Goal: Task Accomplishment & Management: Complete application form

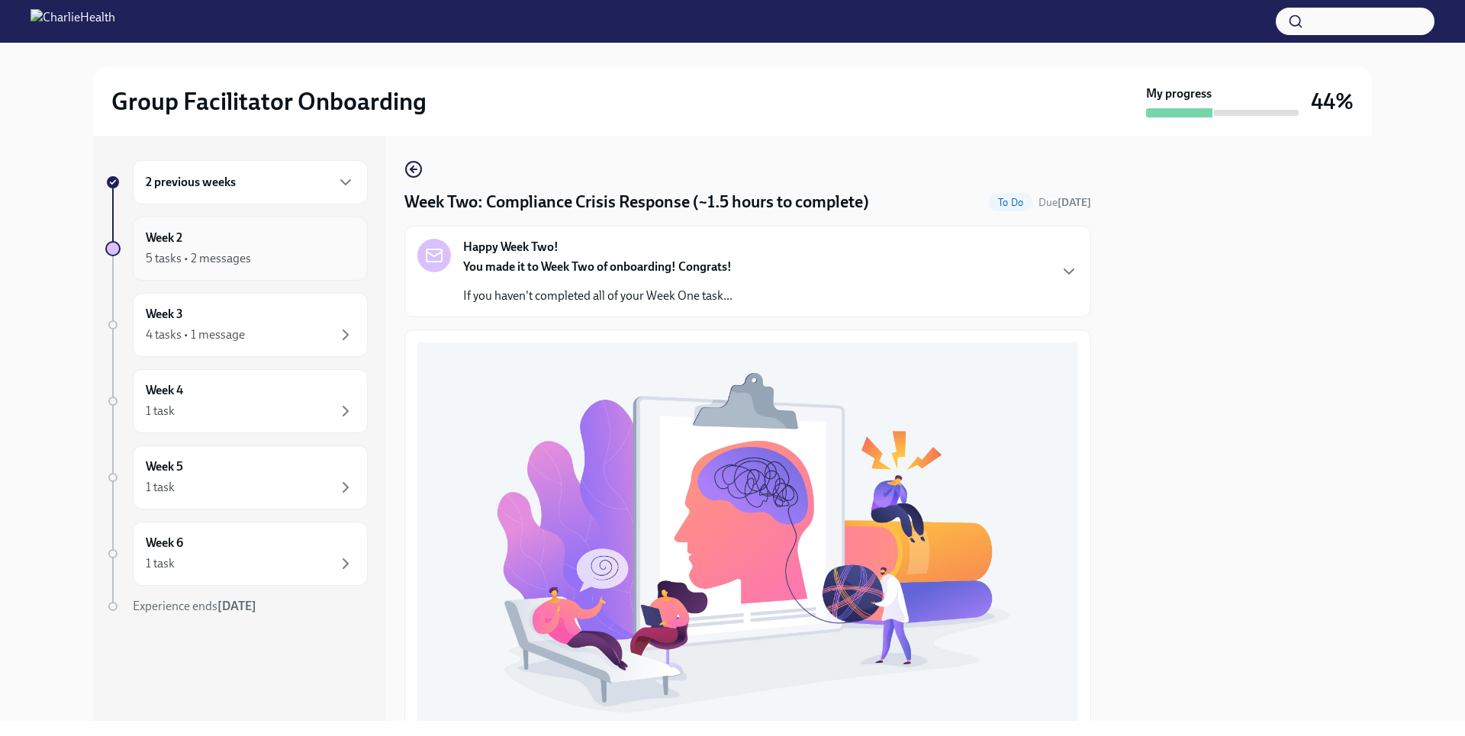
click at [232, 259] on div "5 tasks • 2 messages" at bounding box center [198, 258] width 105 height 17
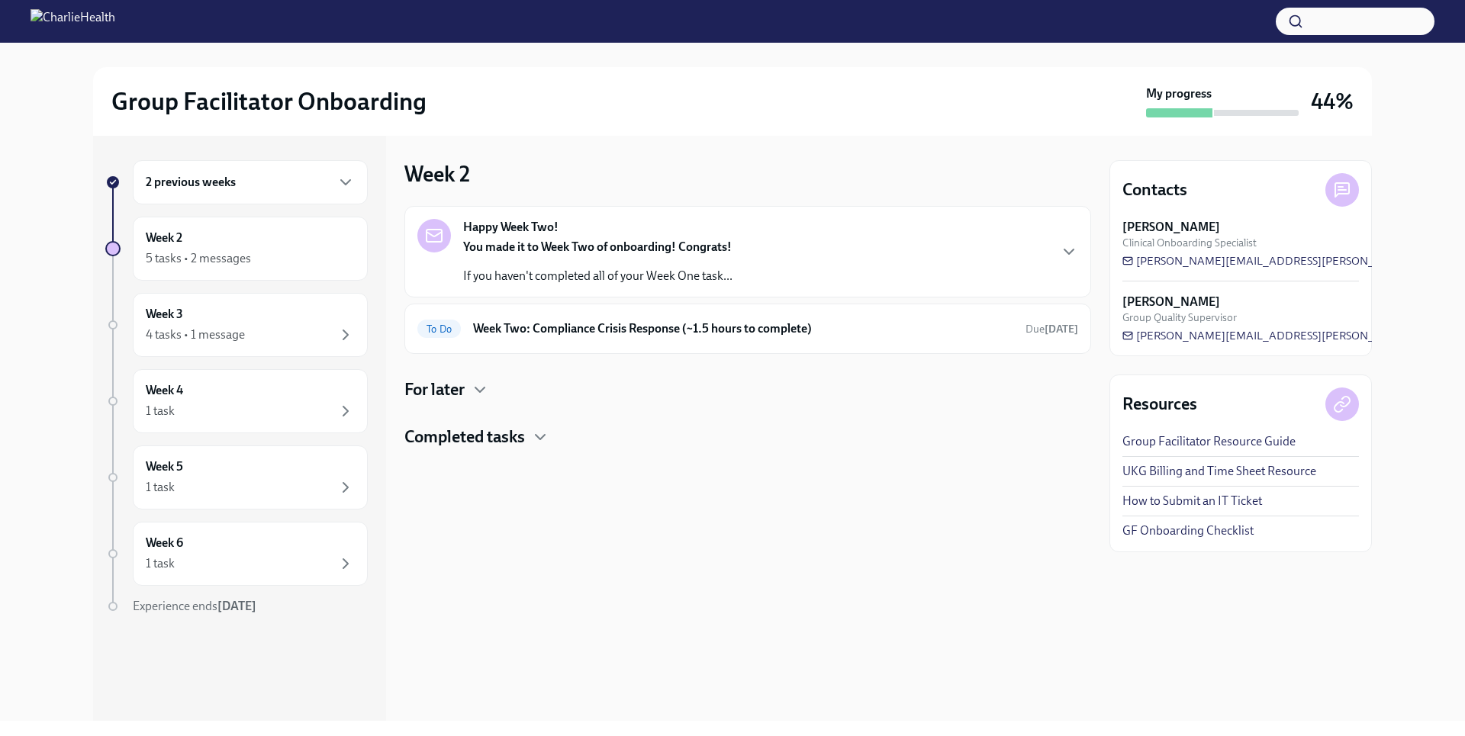
click at [462, 383] on h4 "For later" at bounding box center [434, 390] width 60 height 23
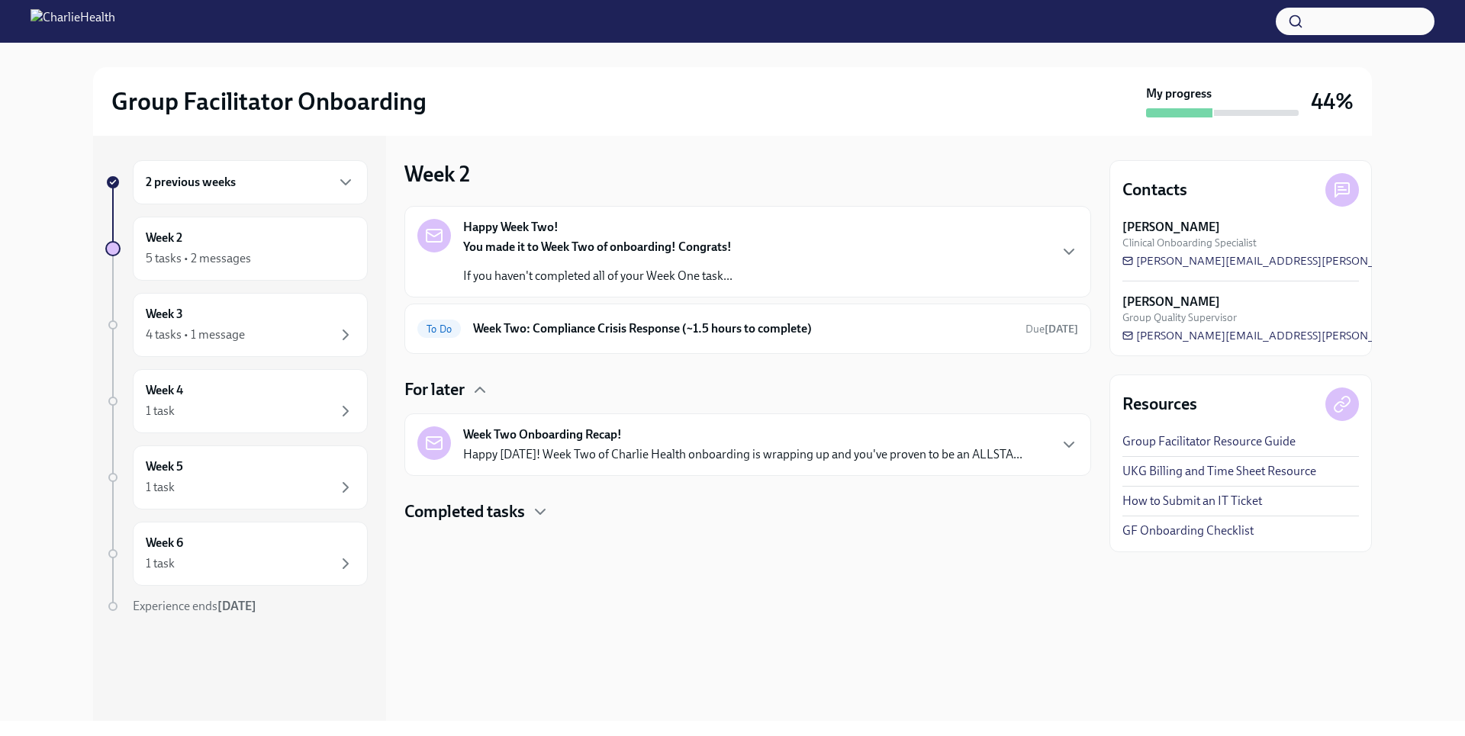
click at [495, 513] on h4 "Completed tasks" at bounding box center [464, 512] width 121 height 23
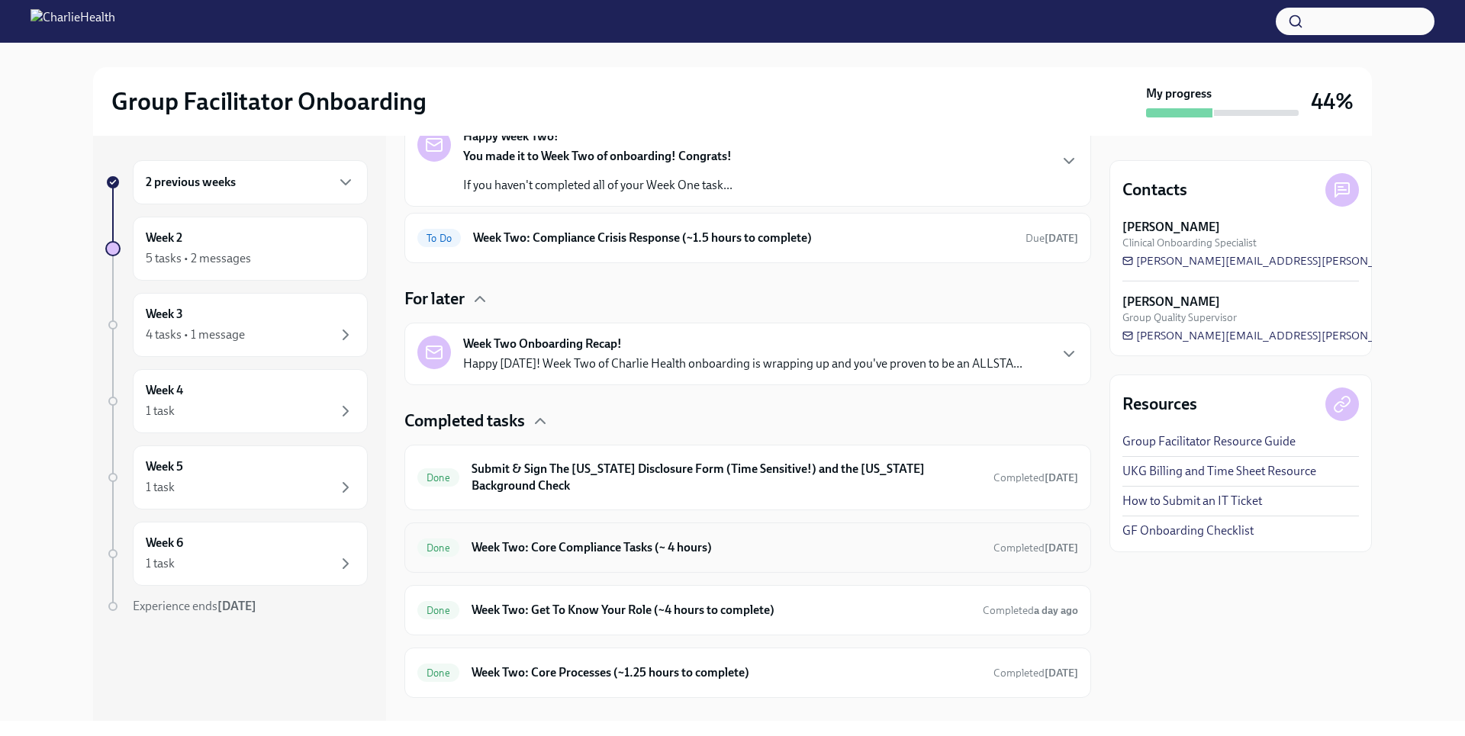
scroll to position [117, 0]
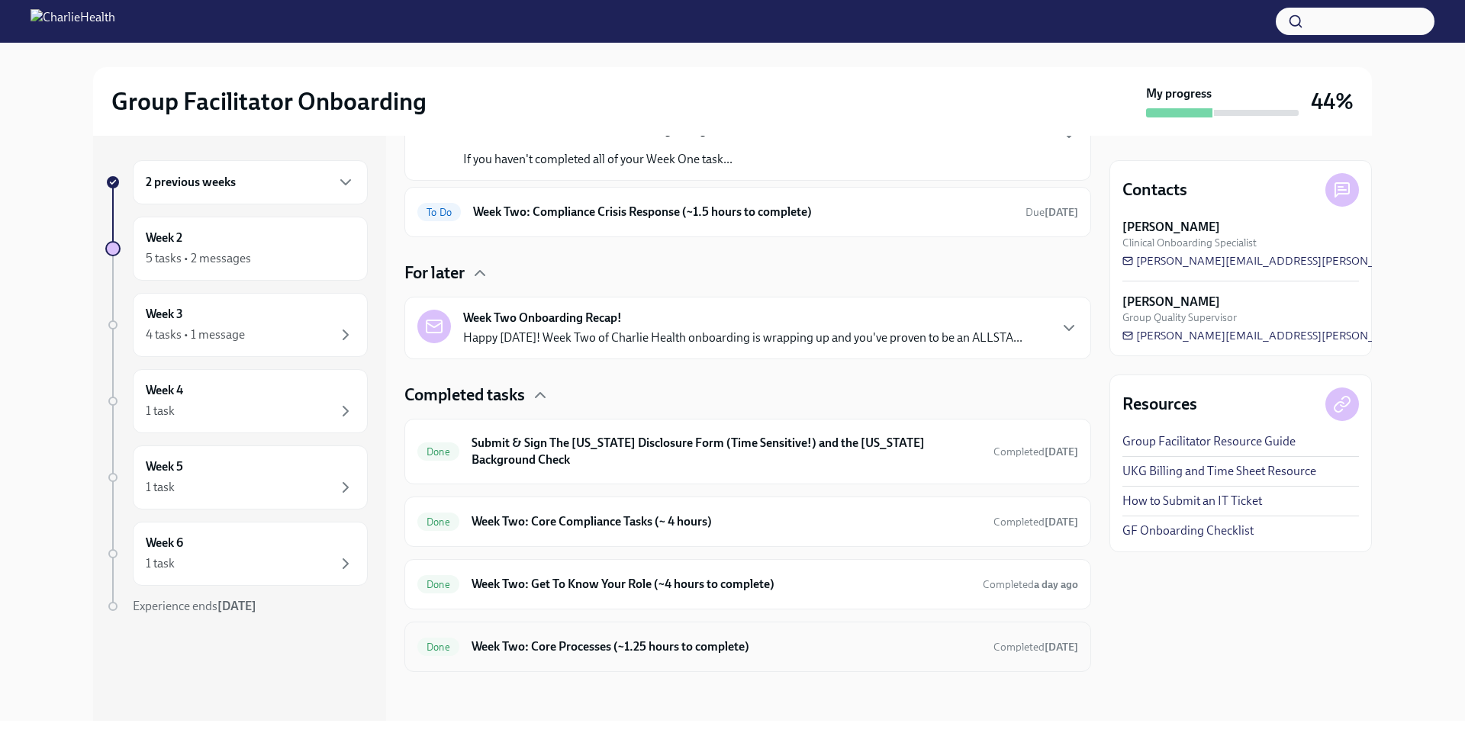
click at [680, 650] on h6 "Week Two: Core Processes (~1.25 hours to complete)" at bounding box center [727, 647] width 510 height 17
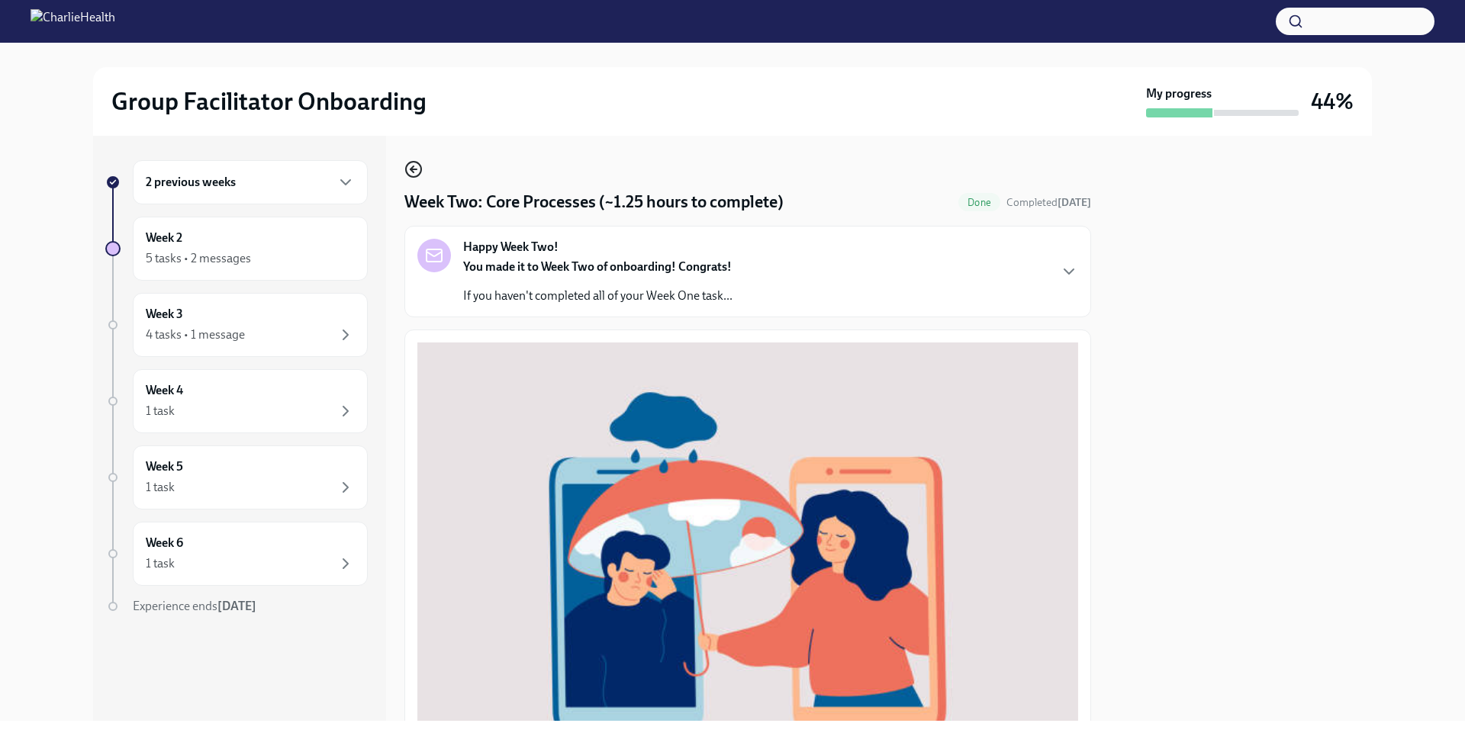
click at [414, 172] on icon "button" at bounding box center [412, 169] width 3 height 6
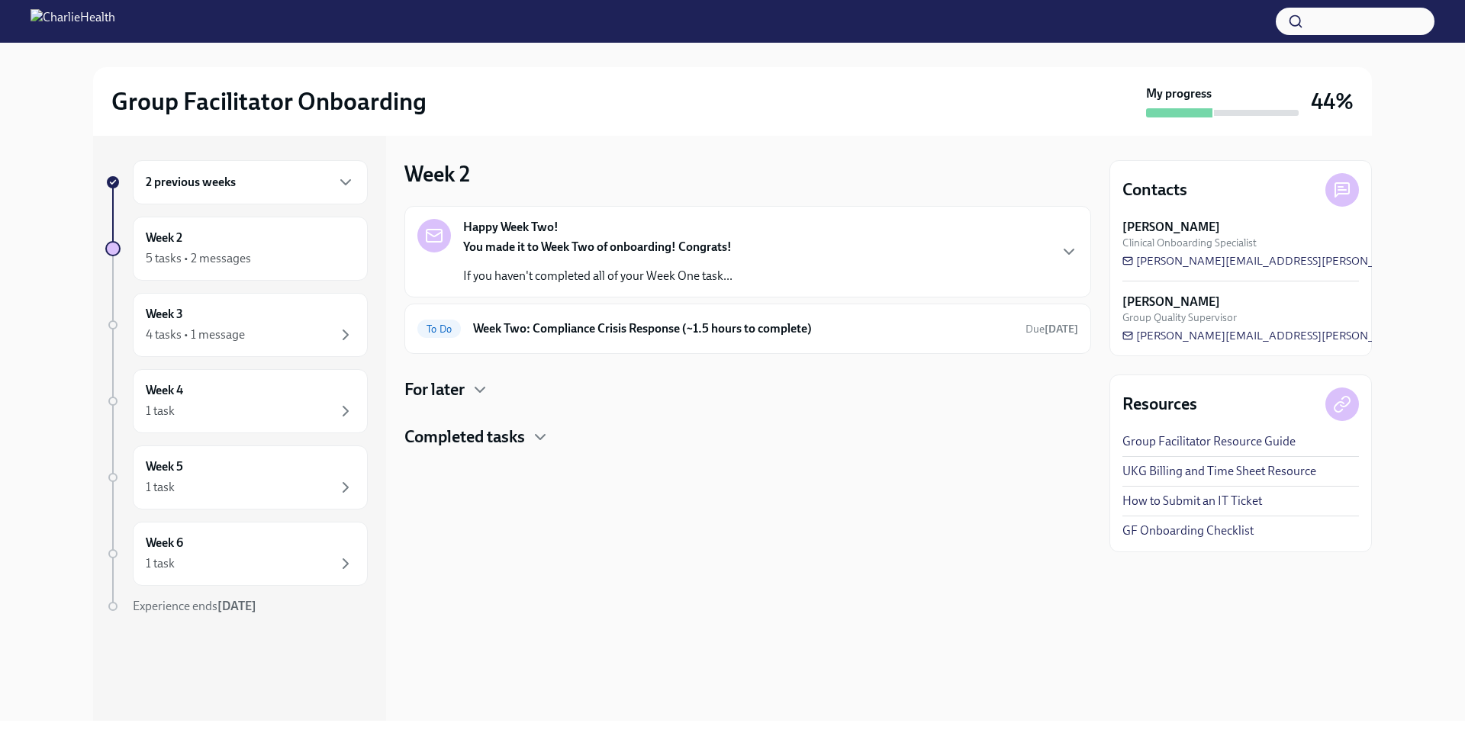
drag, startPoint x: 486, startPoint y: 431, endPoint x: 498, endPoint y: 443, distance: 16.7
click at [486, 432] on h4 "Completed tasks" at bounding box center [464, 437] width 121 height 23
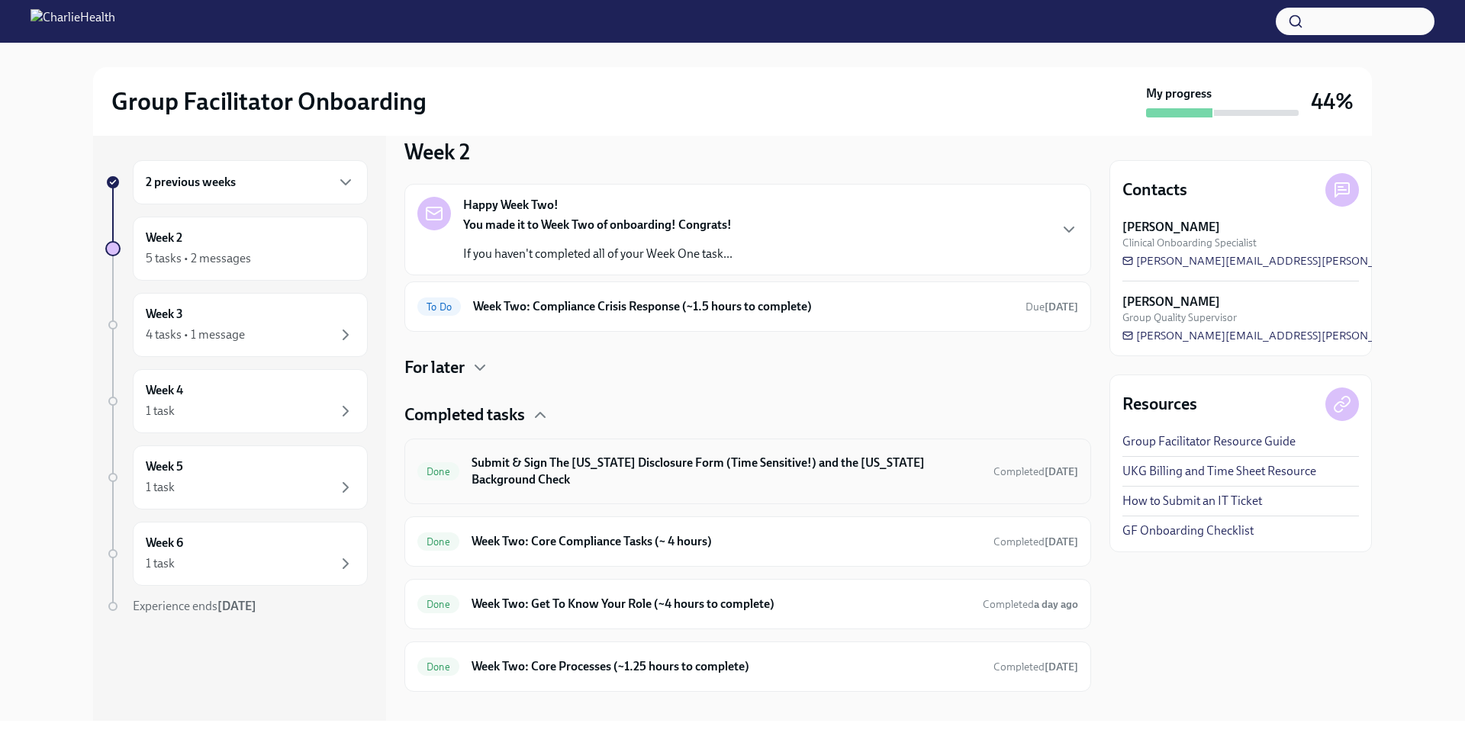
scroll to position [42, 0]
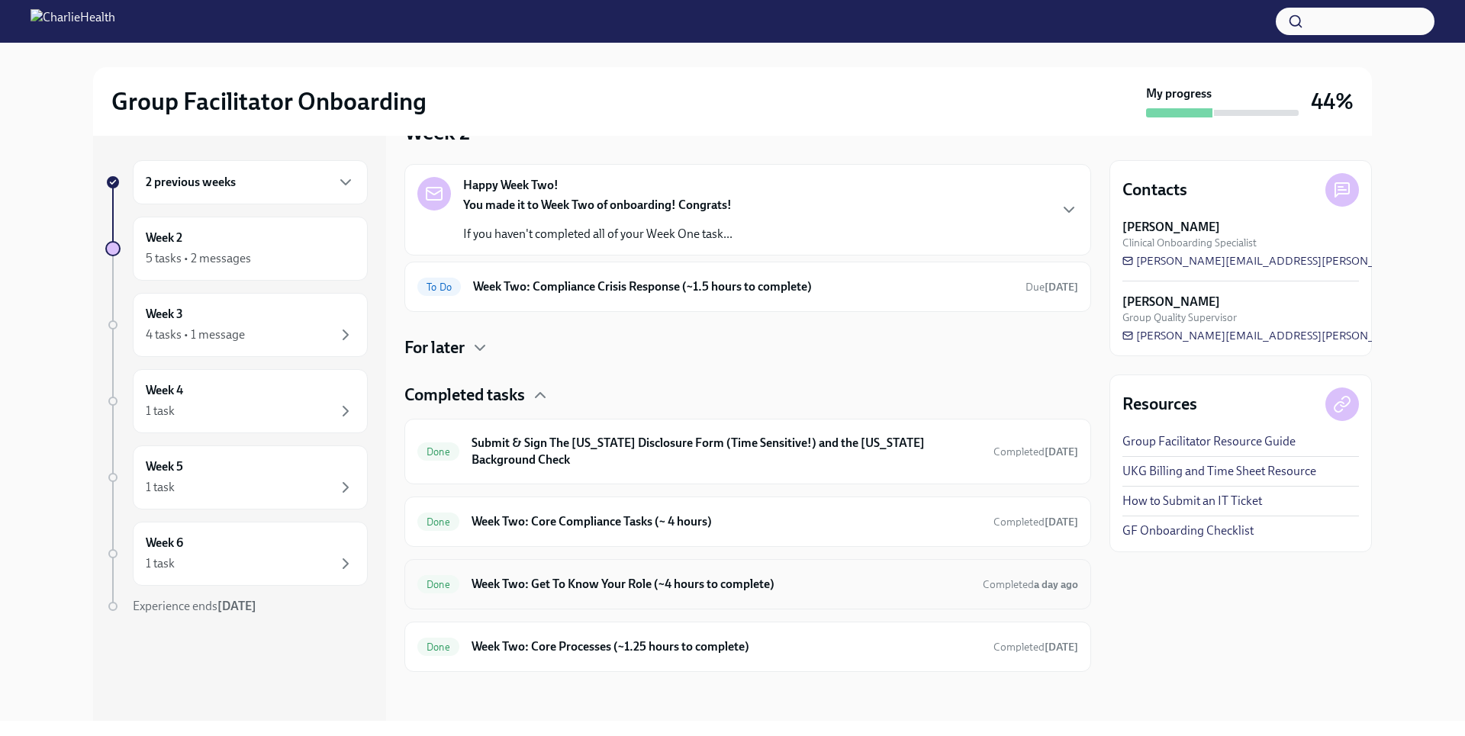
click at [640, 586] on h6 "Week Two: Get To Know Your Role (~4 hours to complete)" at bounding box center [721, 584] width 499 height 17
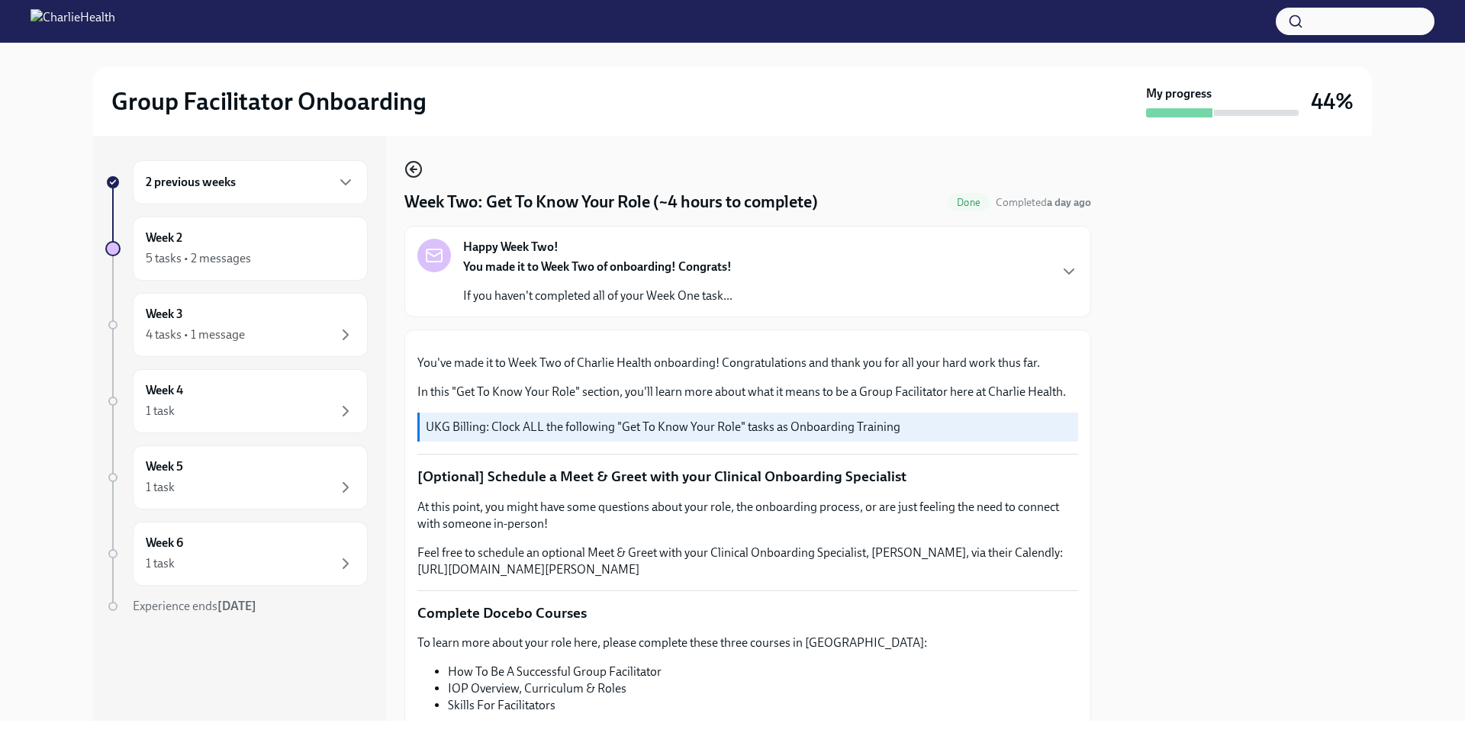
click at [410, 176] on icon "button" at bounding box center [413, 169] width 18 height 18
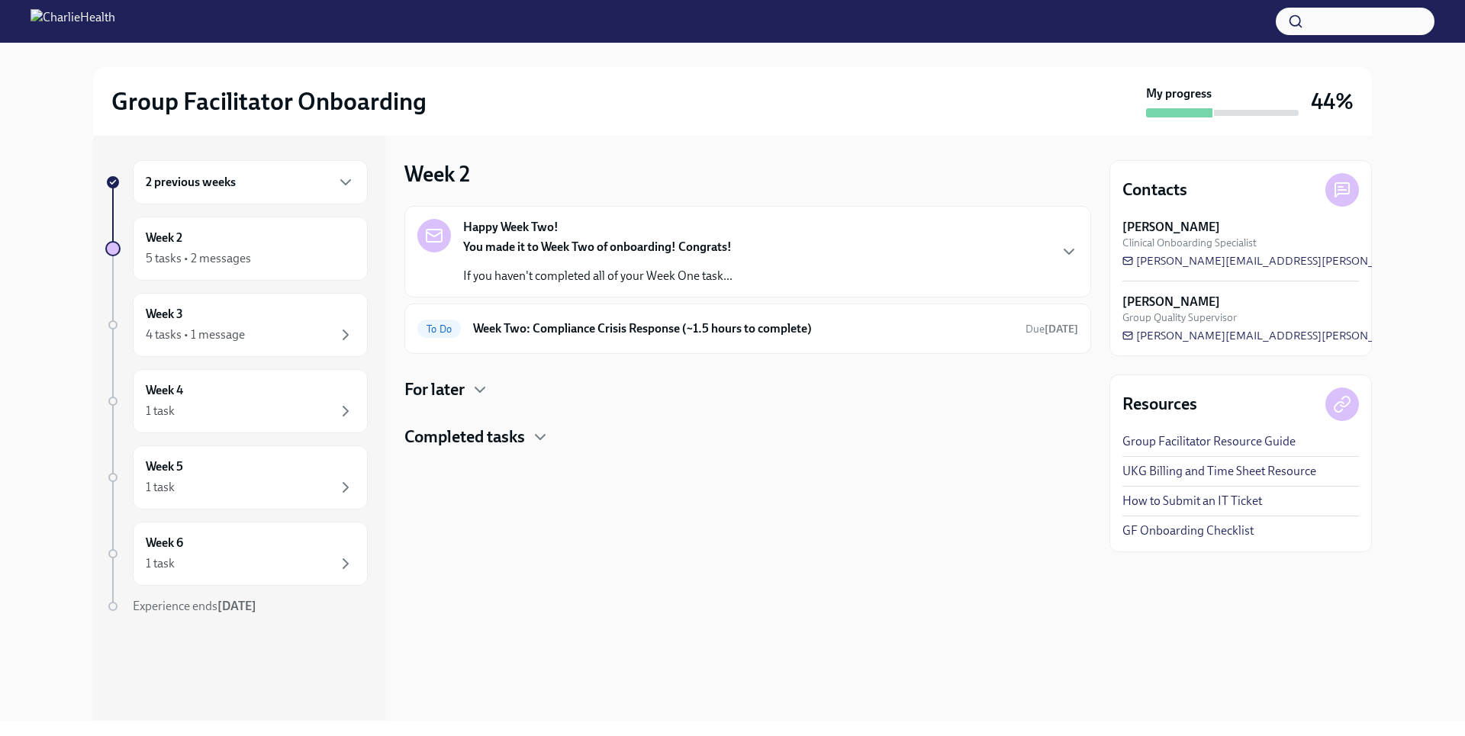
click at [469, 385] on div "For later" at bounding box center [747, 390] width 687 height 23
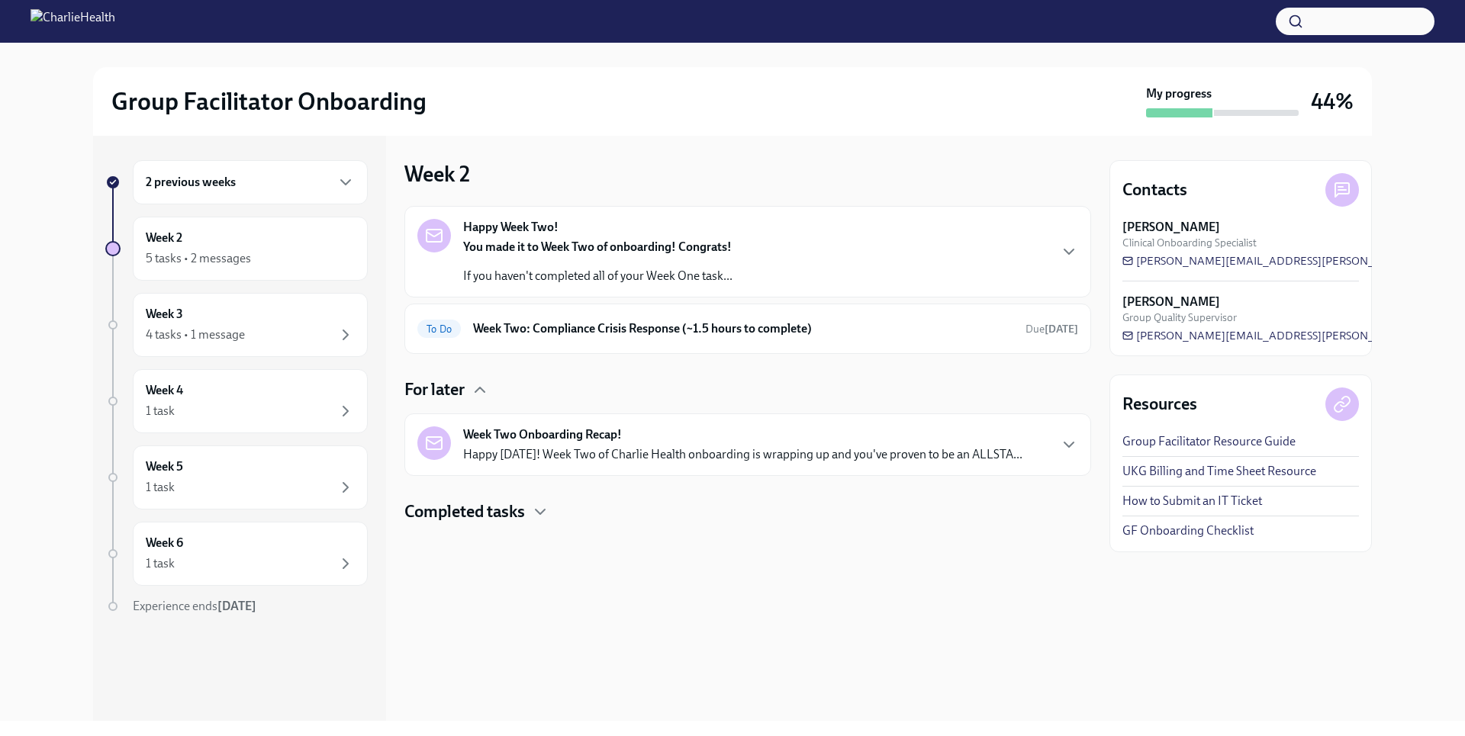
click at [505, 520] on h4 "Completed tasks" at bounding box center [464, 512] width 121 height 23
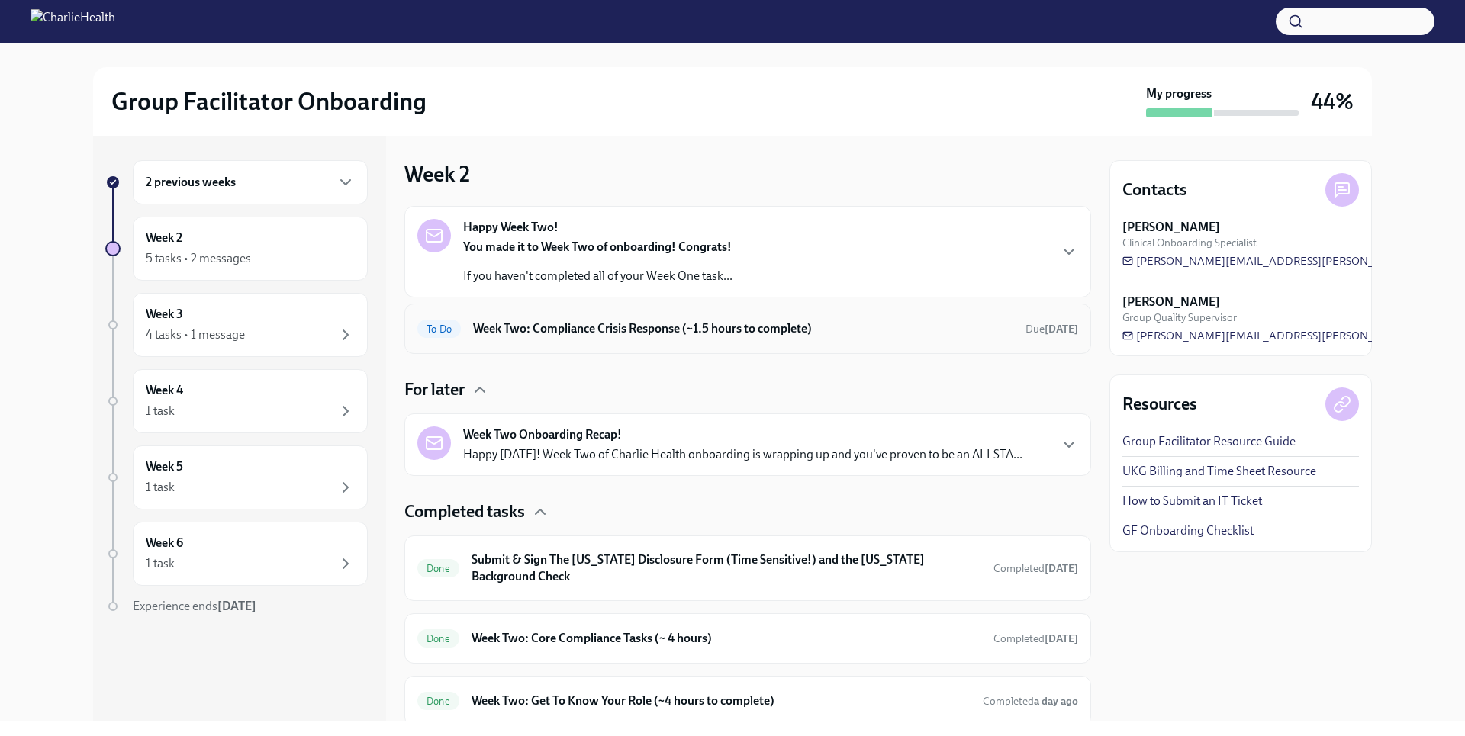
click at [524, 333] on h6 "Week Two: Compliance Crisis Response (~1.5 hours to complete)" at bounding box center [743, 329] width 540 height 17
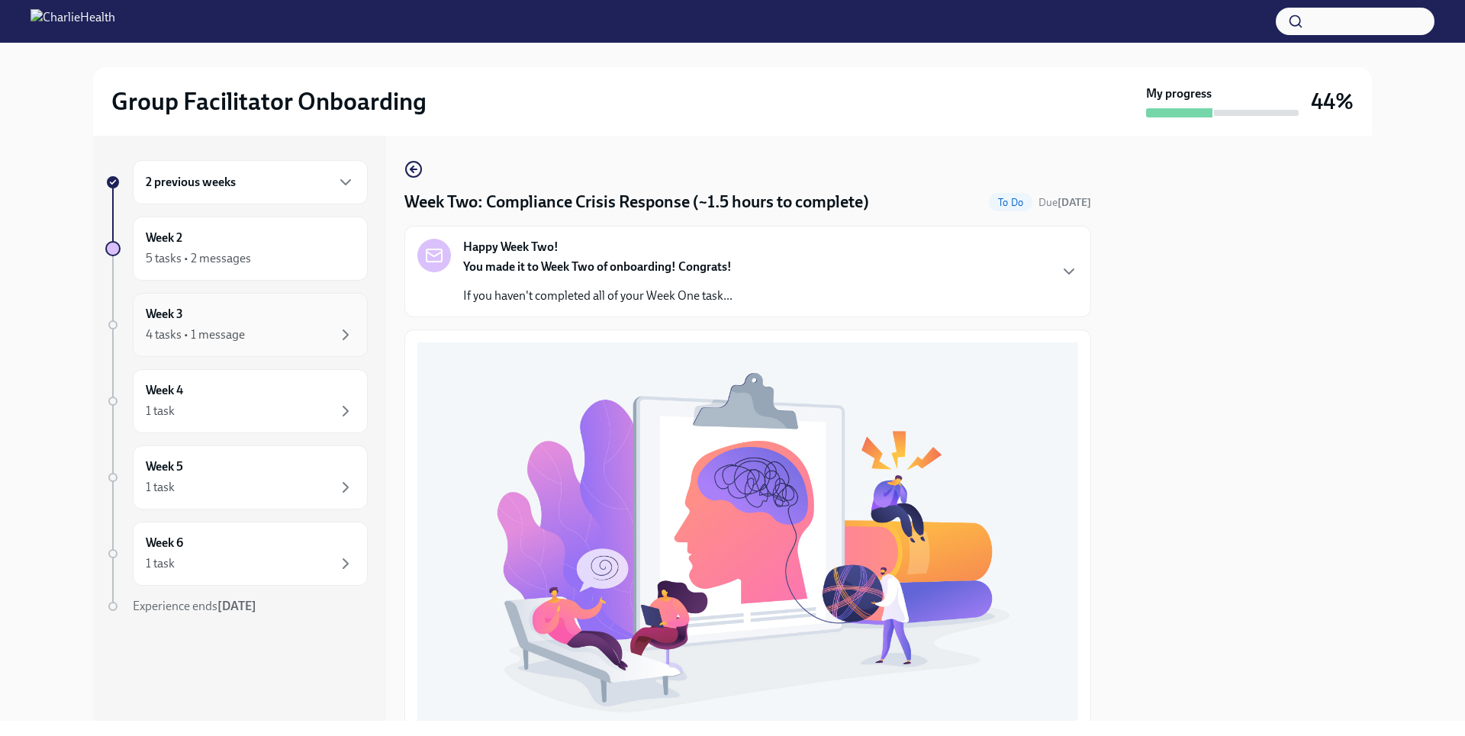
click at [247, 315] on div "Week 3 4 tasks • 1 message" at bounding box center [250, 325] width 209 height 38
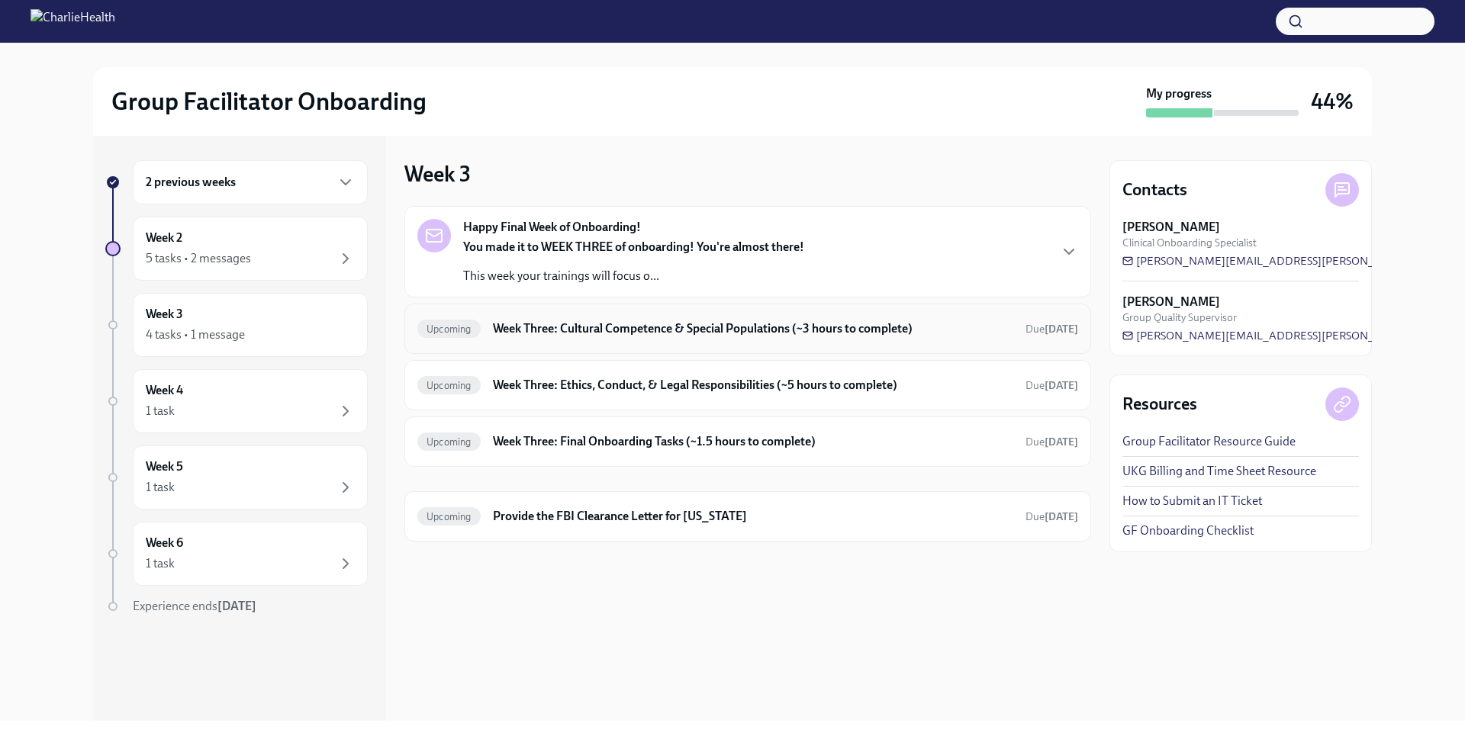
click at [633, 324] on h6 "Week Three: Cultural Competence & Special Populations (~3 hours to complete)" at bounding box center [753, 329] width 520 height 17
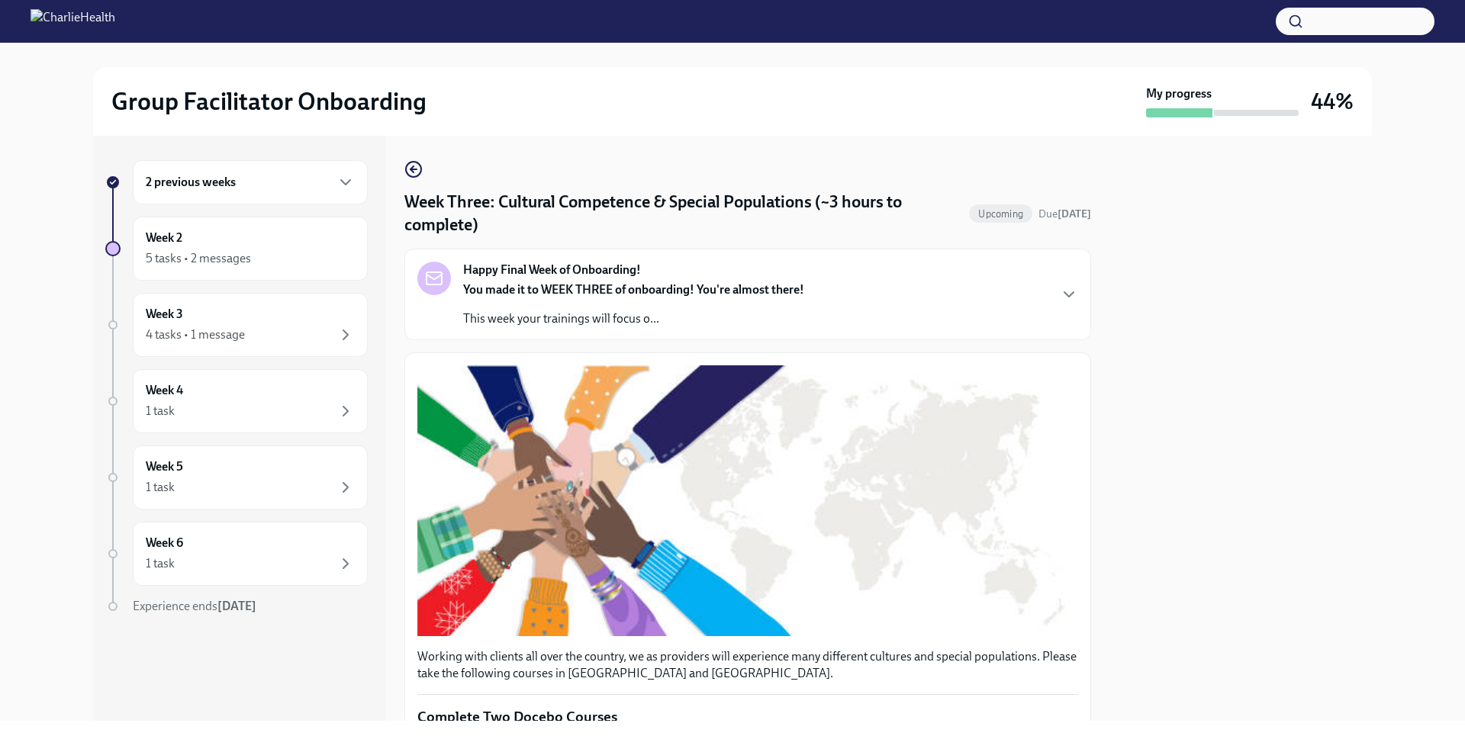
click at [330, 189] on div "2 previous weeks" at bounding box center [250, 182] width 209 height 18
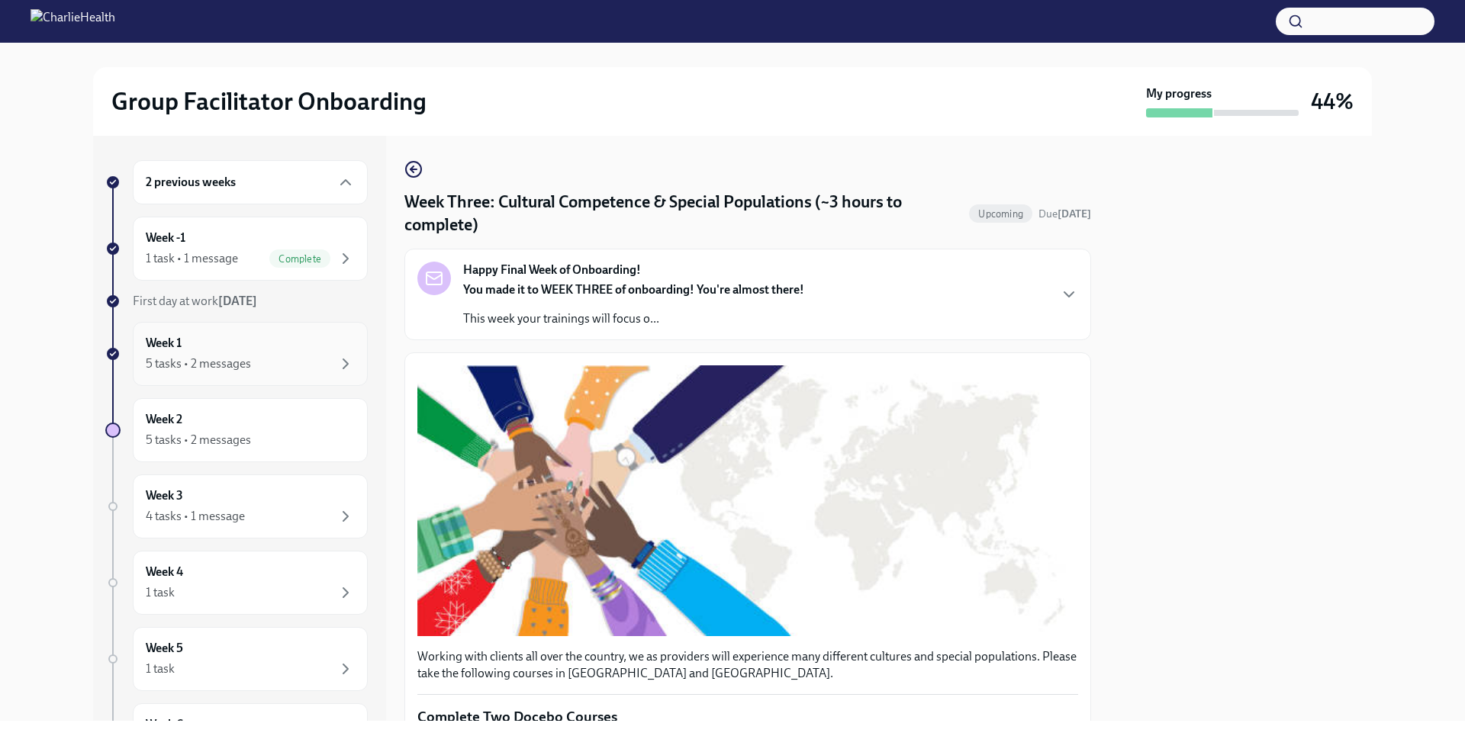
click at [292, 353] on div "Week 1 5 tasks • 2 messages" at bounding box center [250, 354] width 209 height 38
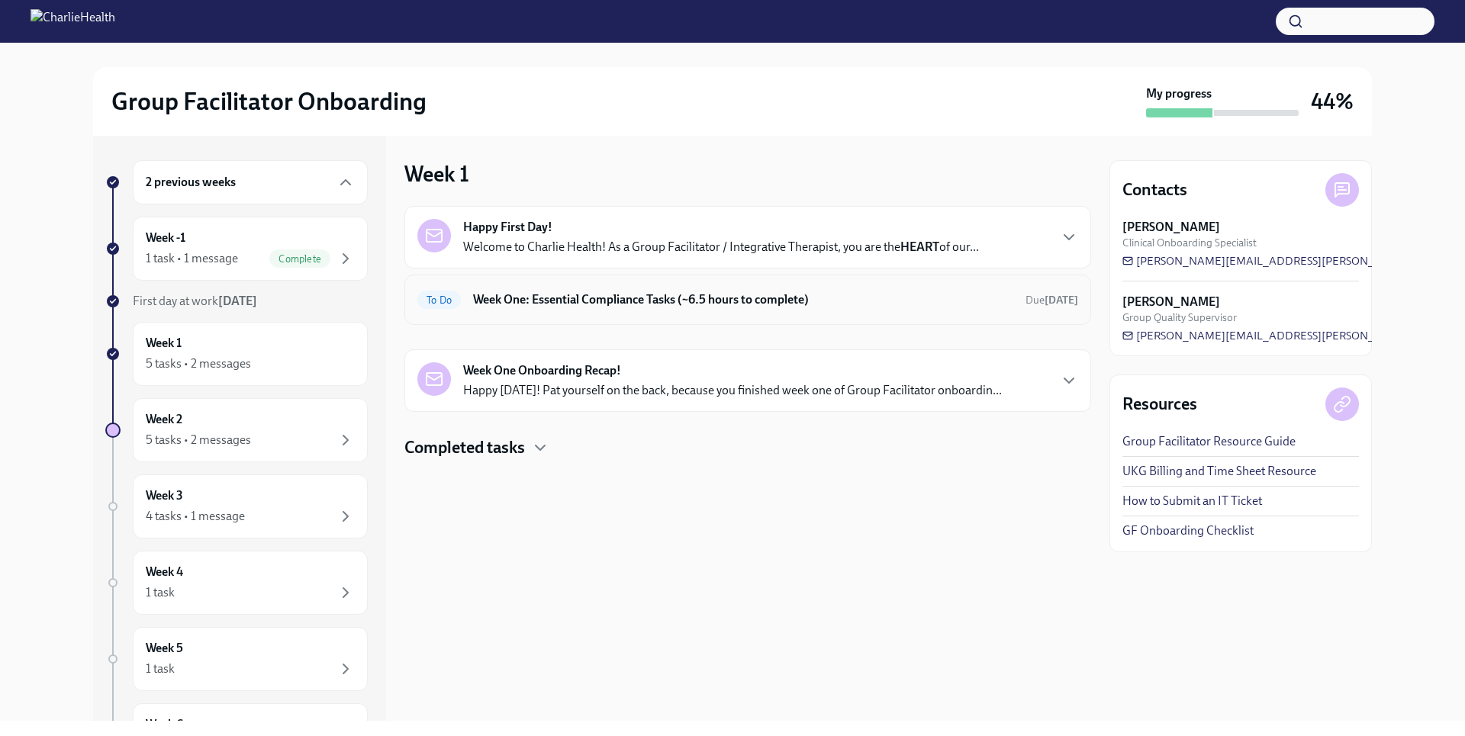
click at [567, 302] on h6 "Week One: Essential Compliance Tasks (~6.5 hours to complete)" at bounding box center [743, 300] width 540 height 17
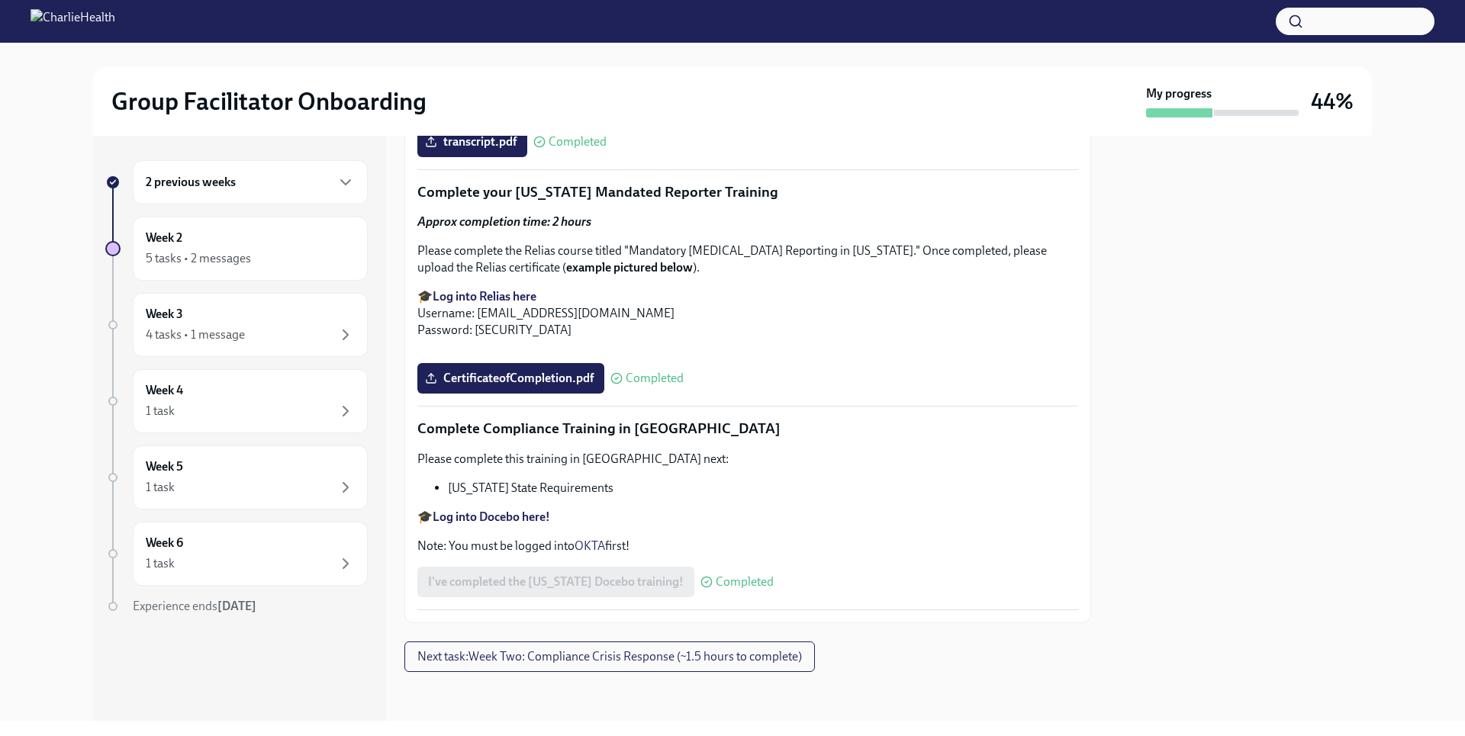
scroll to position [3297, 0]
click at [612, 651] on span "Next task : Week Two: Compliance Crisis Response (~1.5 hours to complete)" at bounding box center [609, 656] width 385 height 15
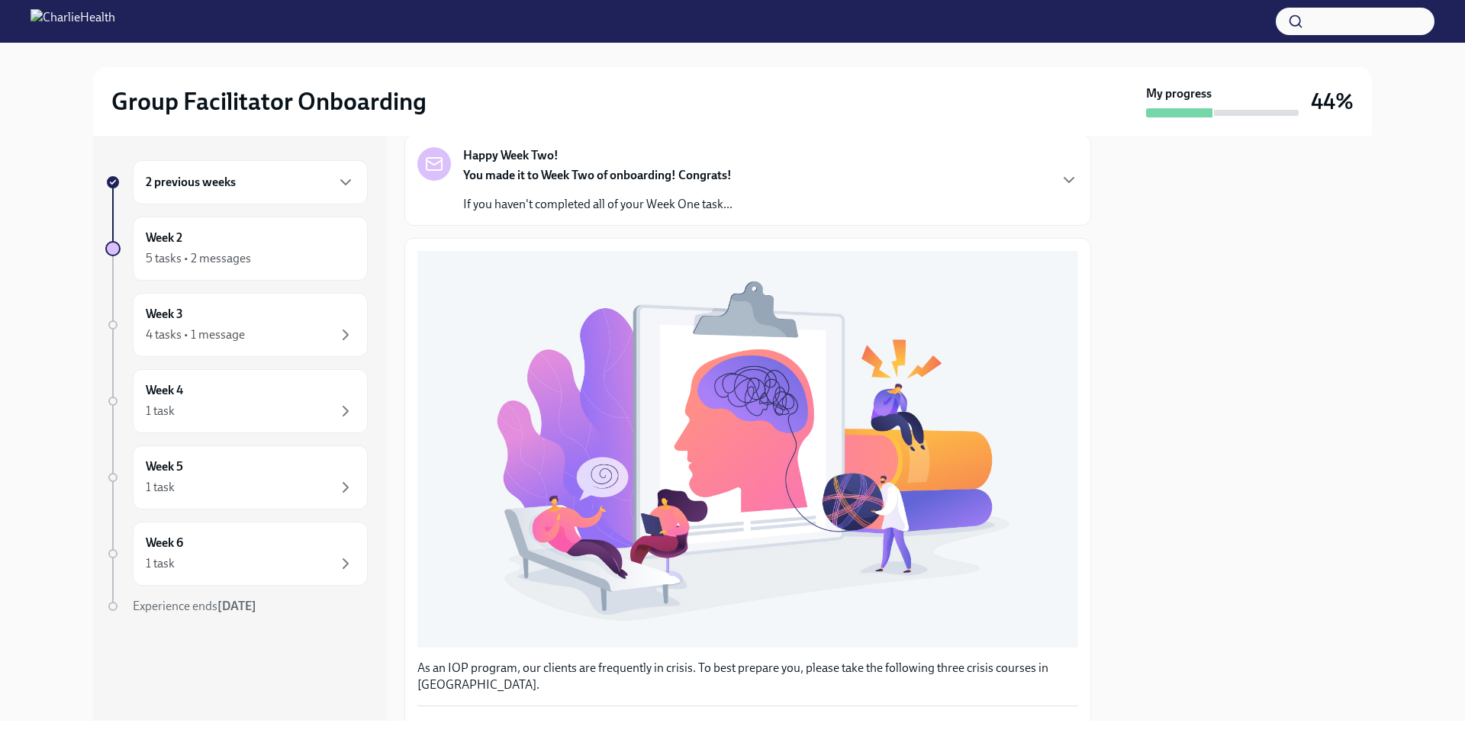
scroll to position [414, 0]
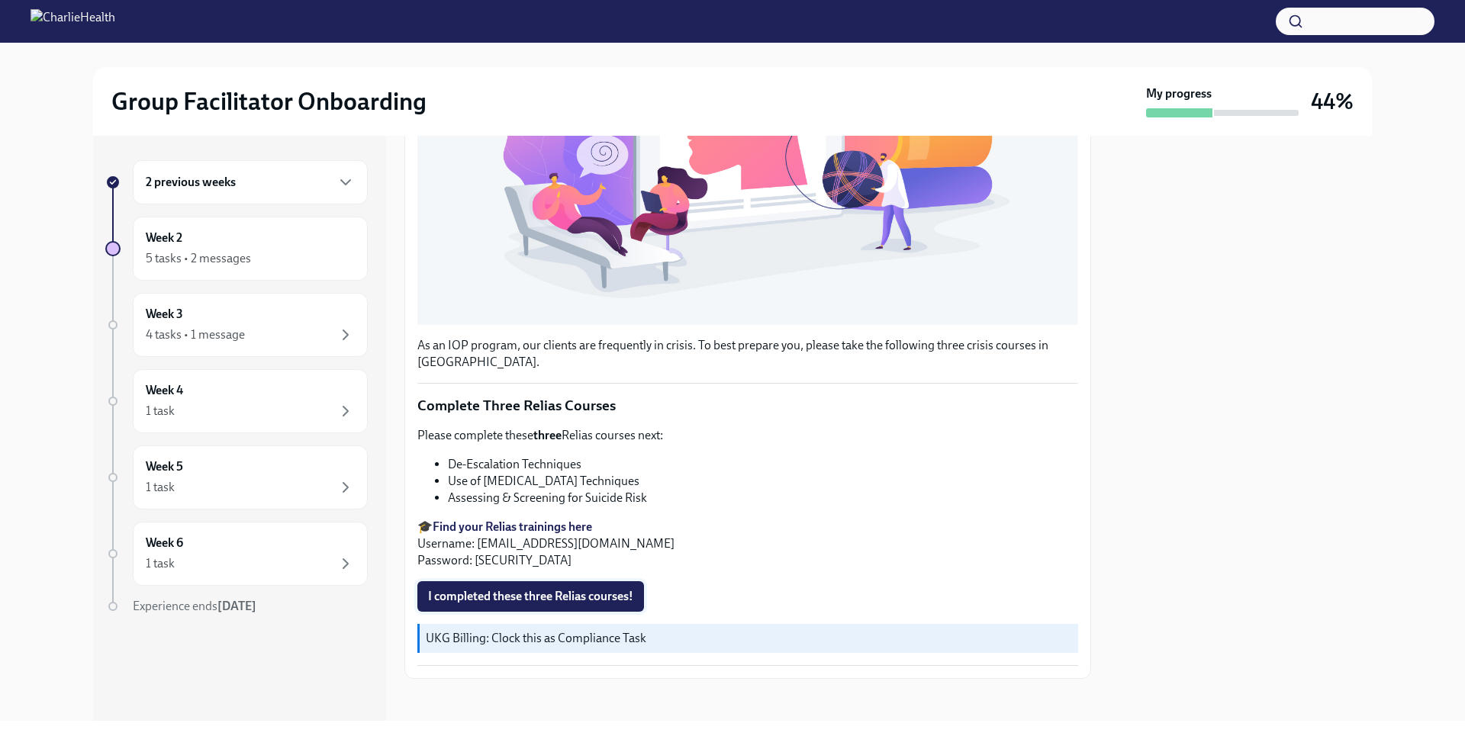
click at [536, 589] on span "I completed these three Relias courses!" at bounding box center [530, 596] width 205 height 15
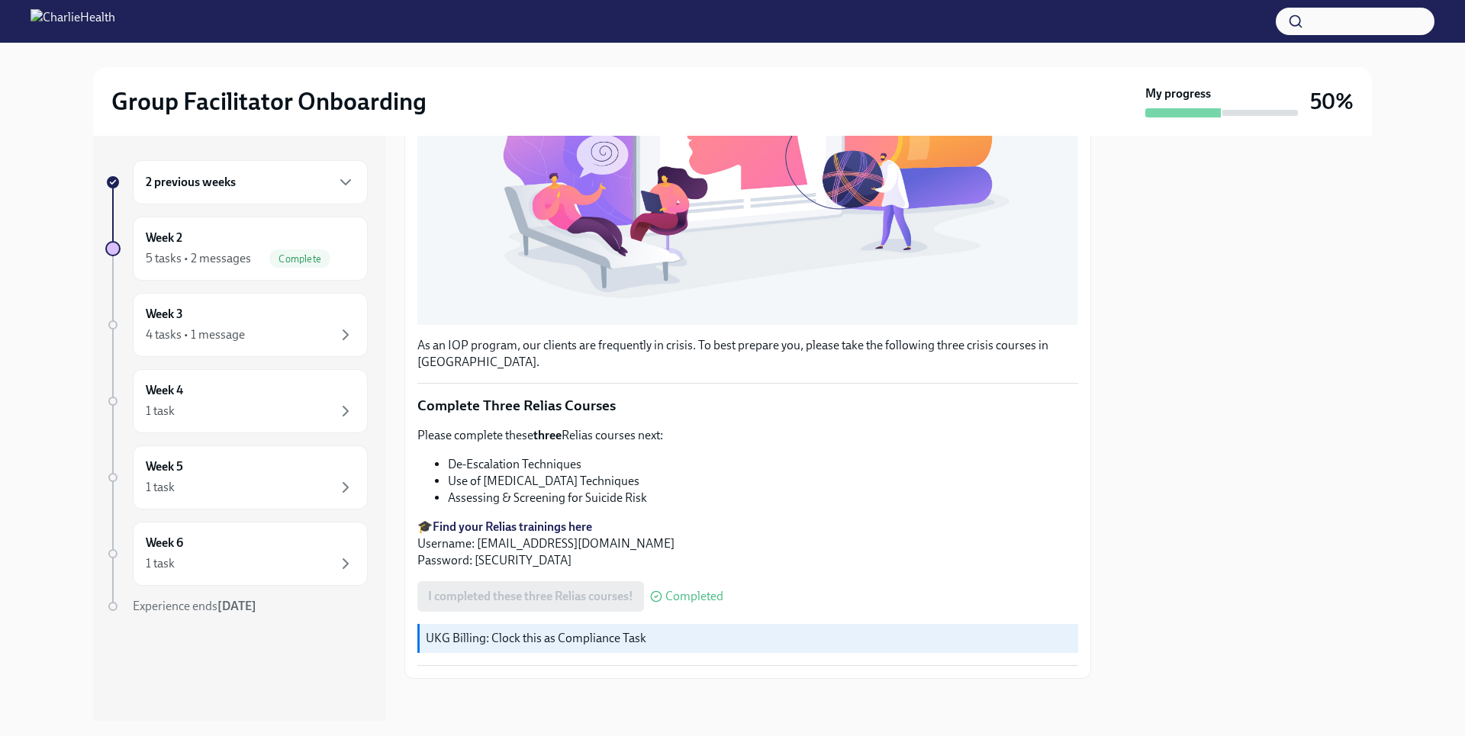
scroll to position [0, 0]
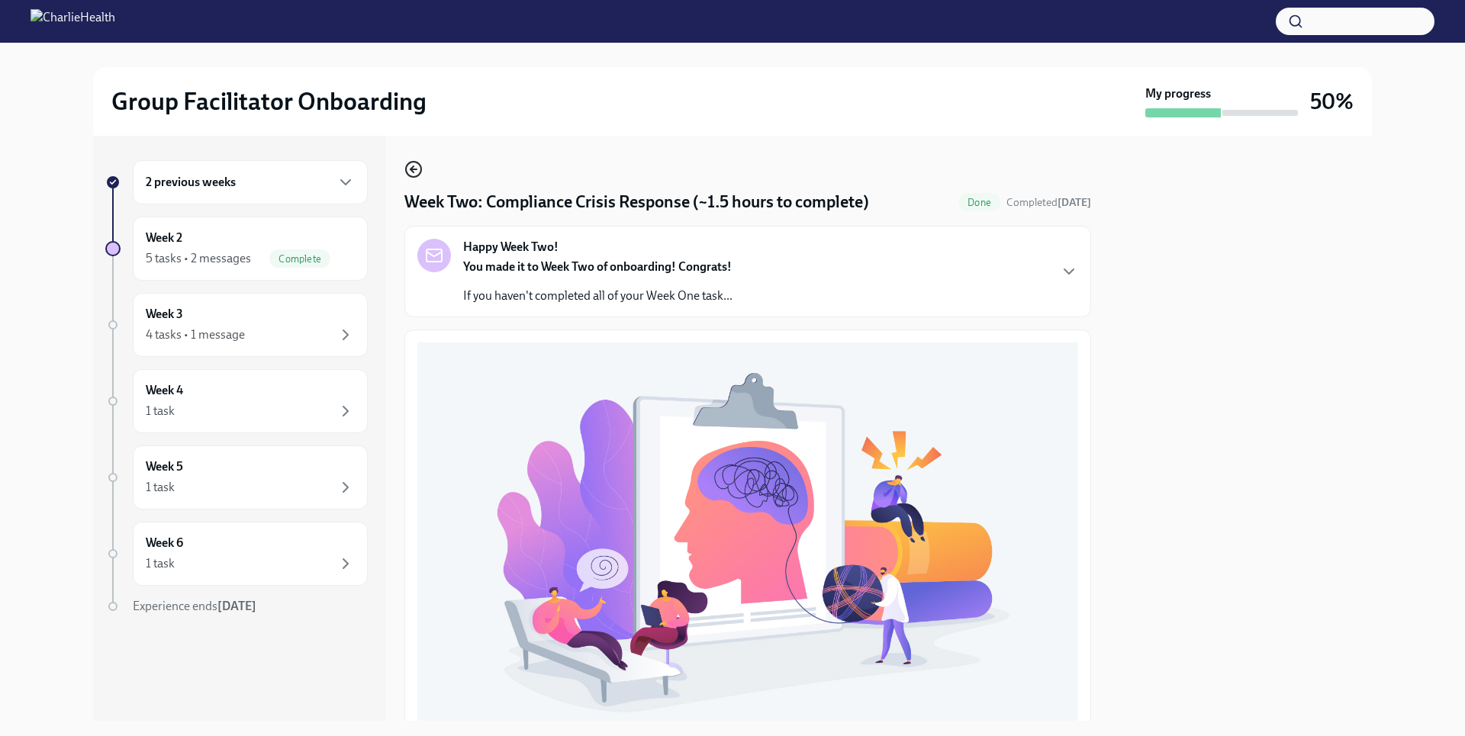
click at [419, 174] on circle "button" at bounding box center [413, 169] width 15 height 15
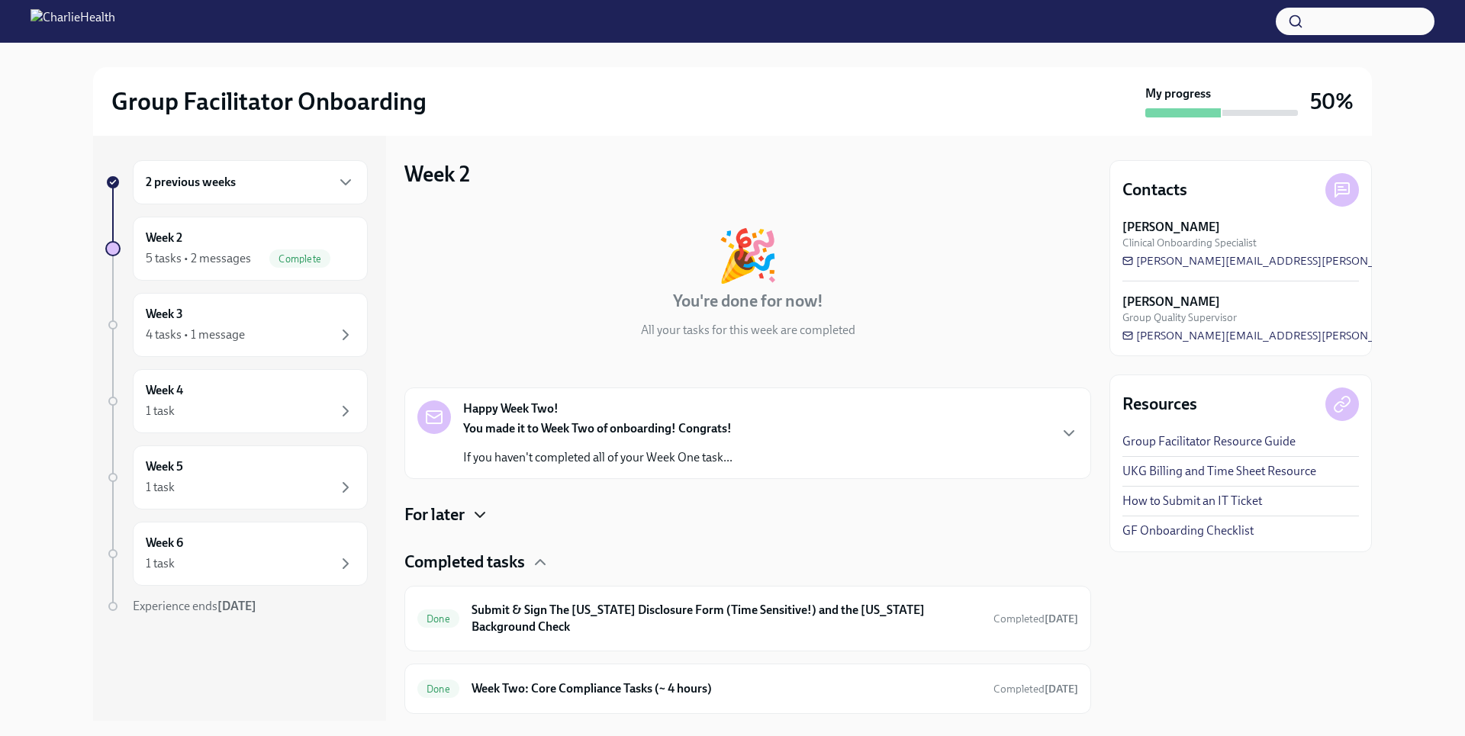
click at [479, 520] on icon "button" at bounding box center [480, 515] width 18 height 18
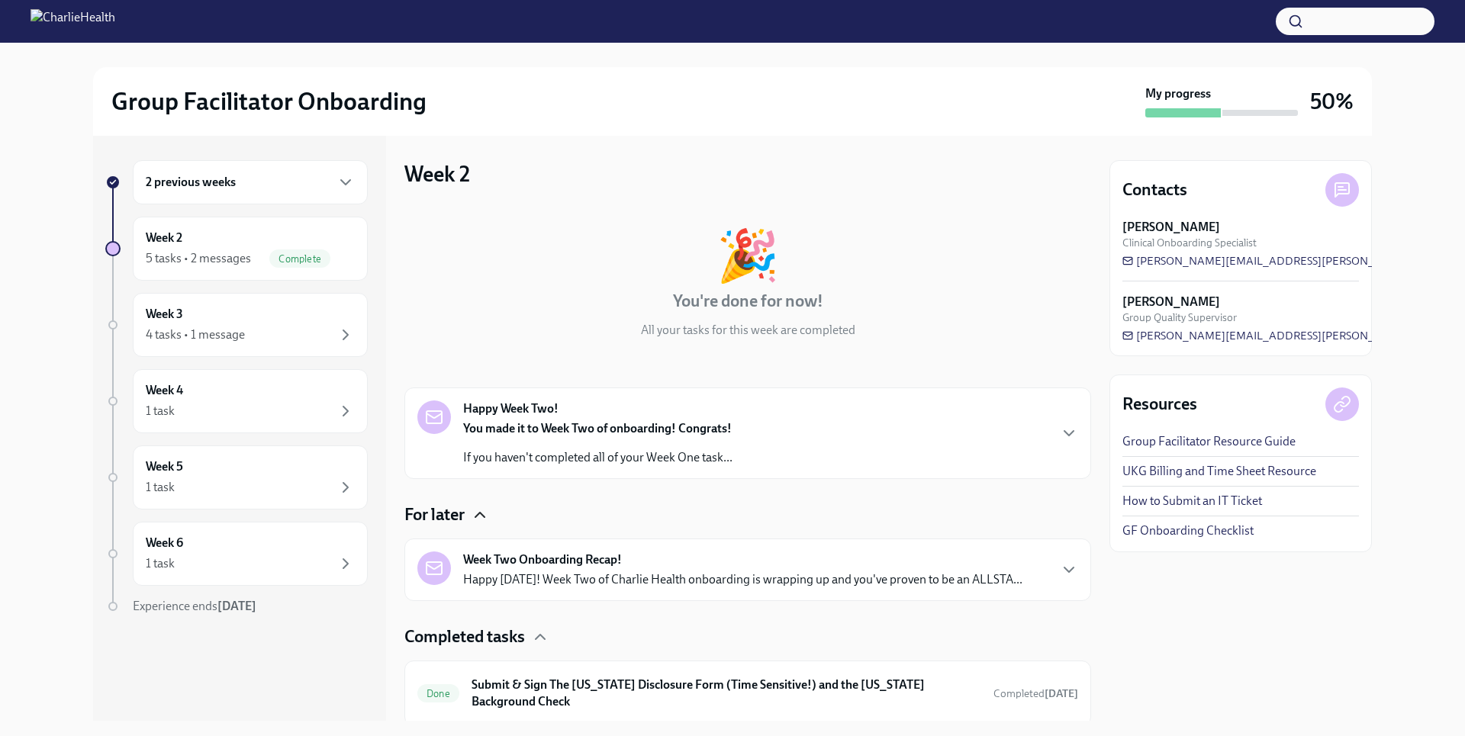
click at [479, 520] on icon "button" at bounding box center [480, 515] width 18 height 18
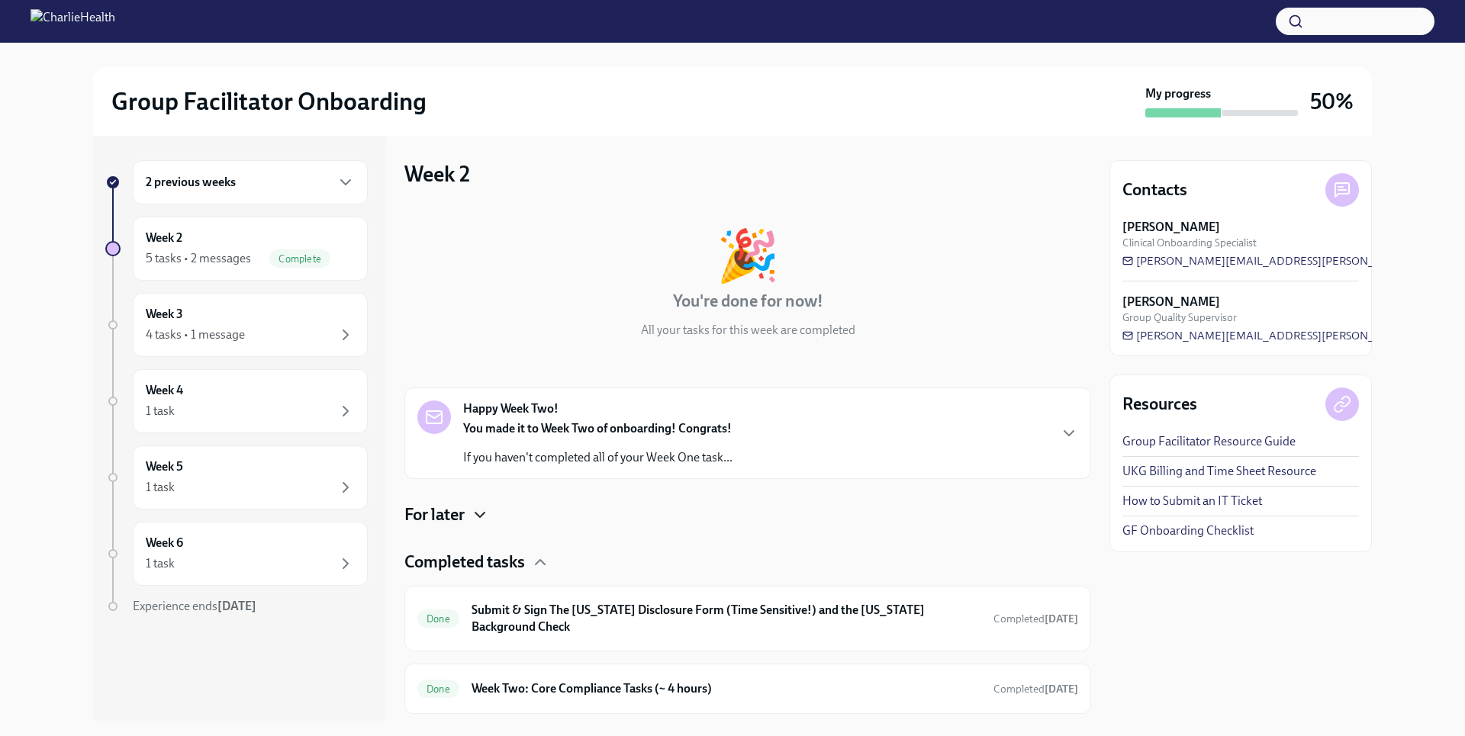
scroll to position [230, 0]
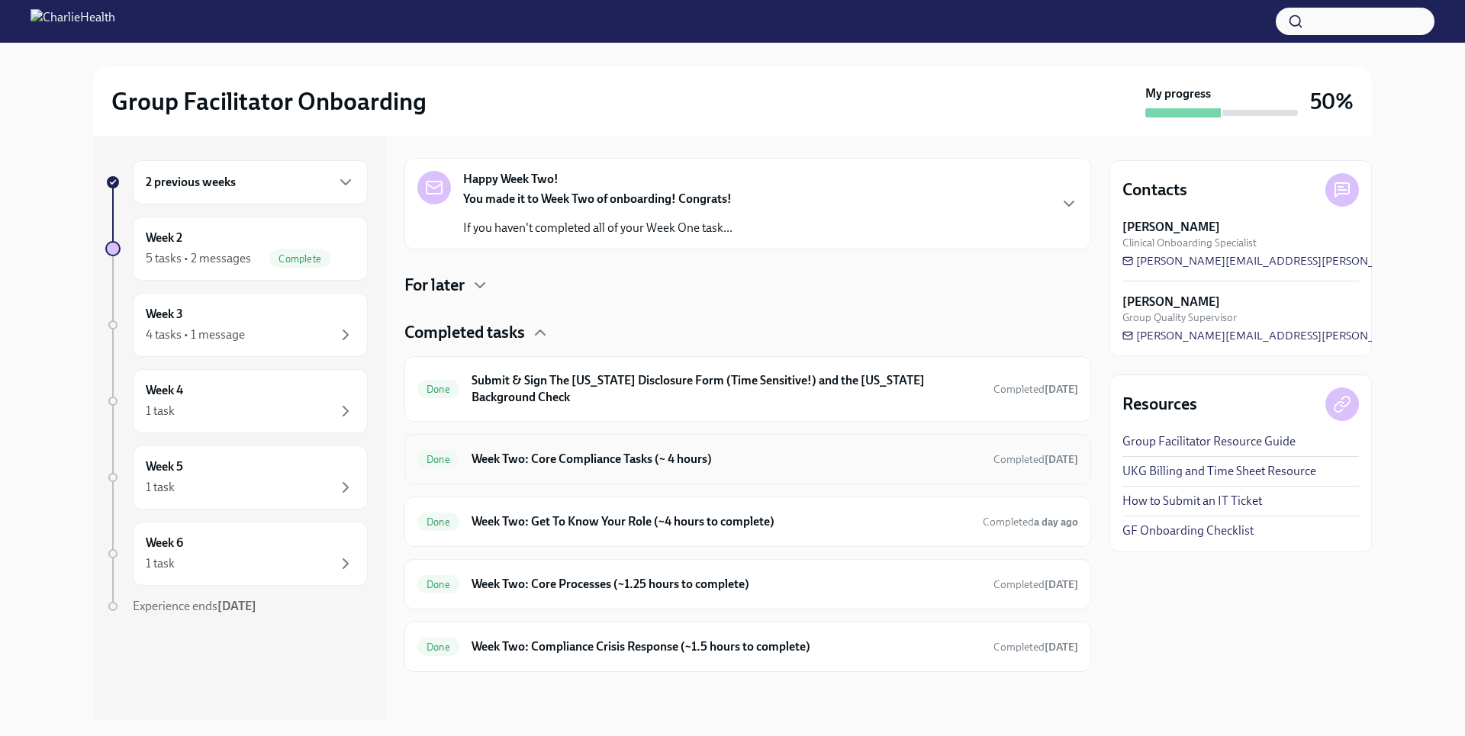
click at [542, 466] on h6 "Week Two: Core Compliance Tasks (~ 4 hours)" at bounding box center [727, 459] width 510 height 17
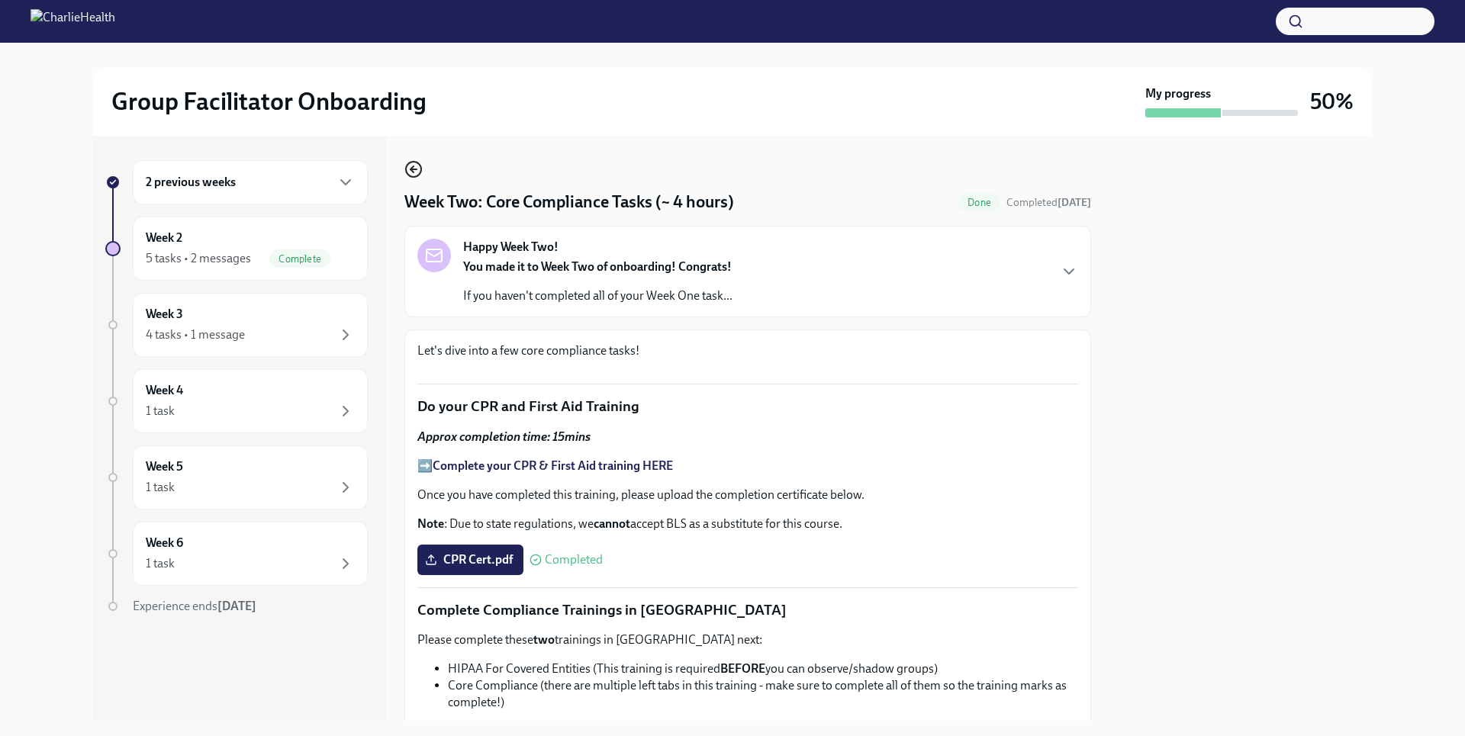
click at [420, 172] on icon "button" at bounding box center [413, 169] width 18 height 18
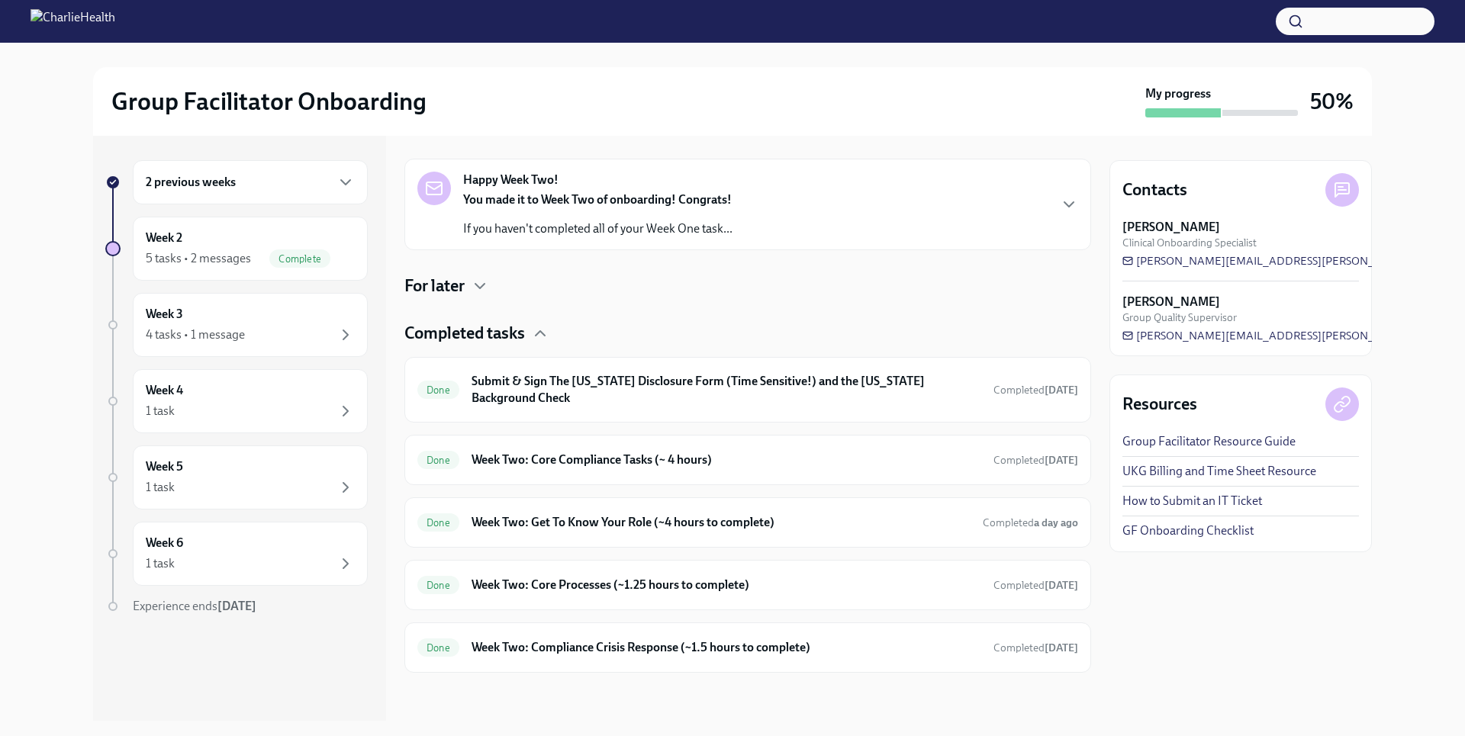
scroll to position [230, 0]
click at [728, 517] on h6 "Week Two: Get To Know Your Role (~4 hours to complete)" at bounding box center [721, 522] width 499 height 17
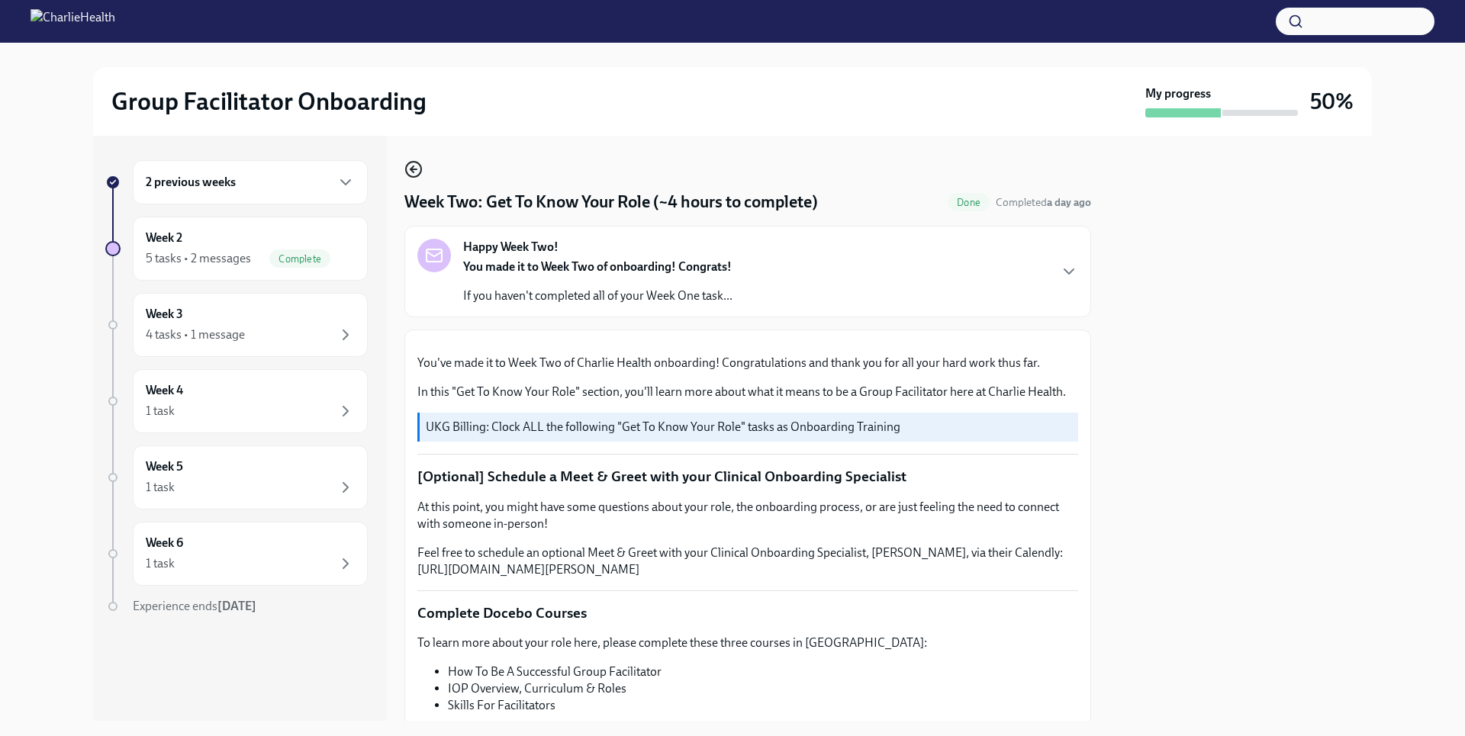
click at [405, 169] on icon "button" at bounding box center [413, 169] width 18 height 18
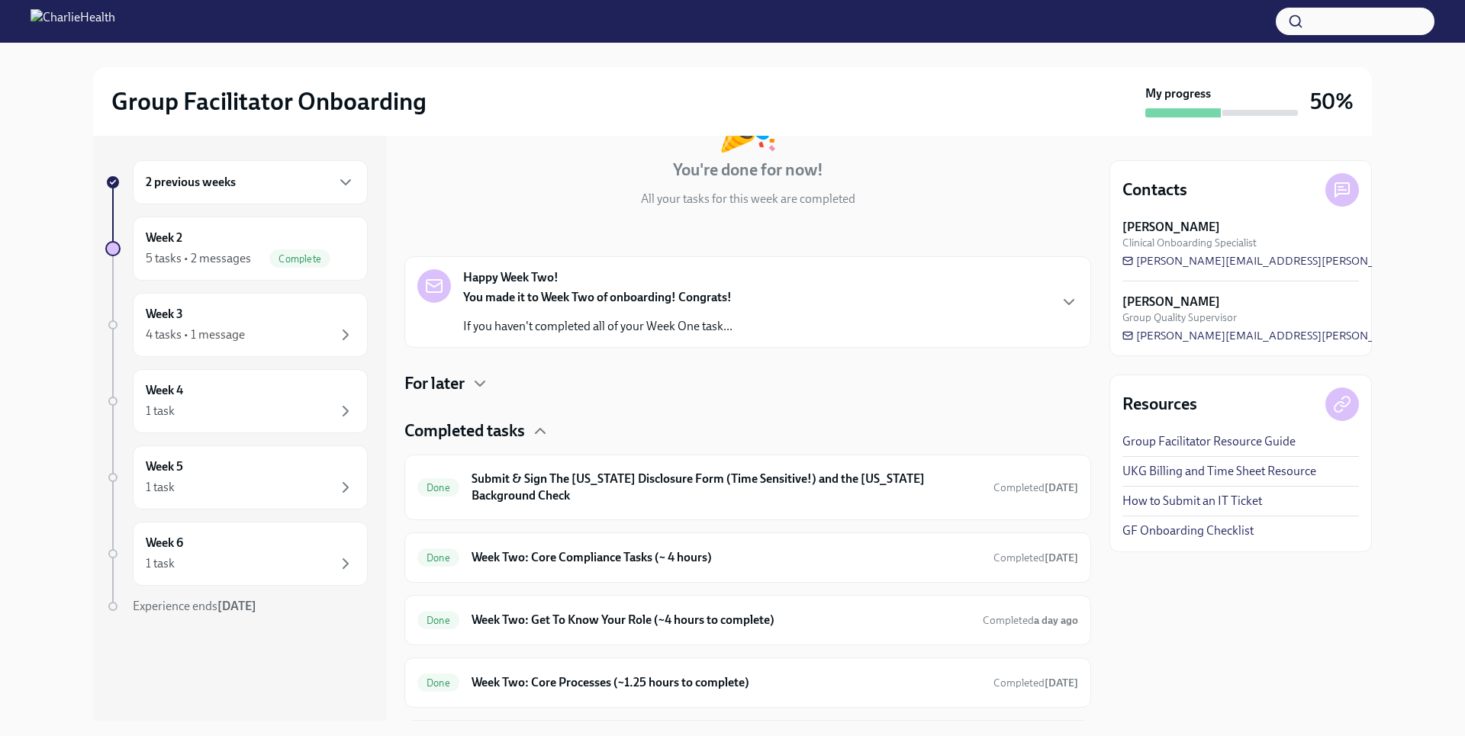
scroll to position [230, 0]
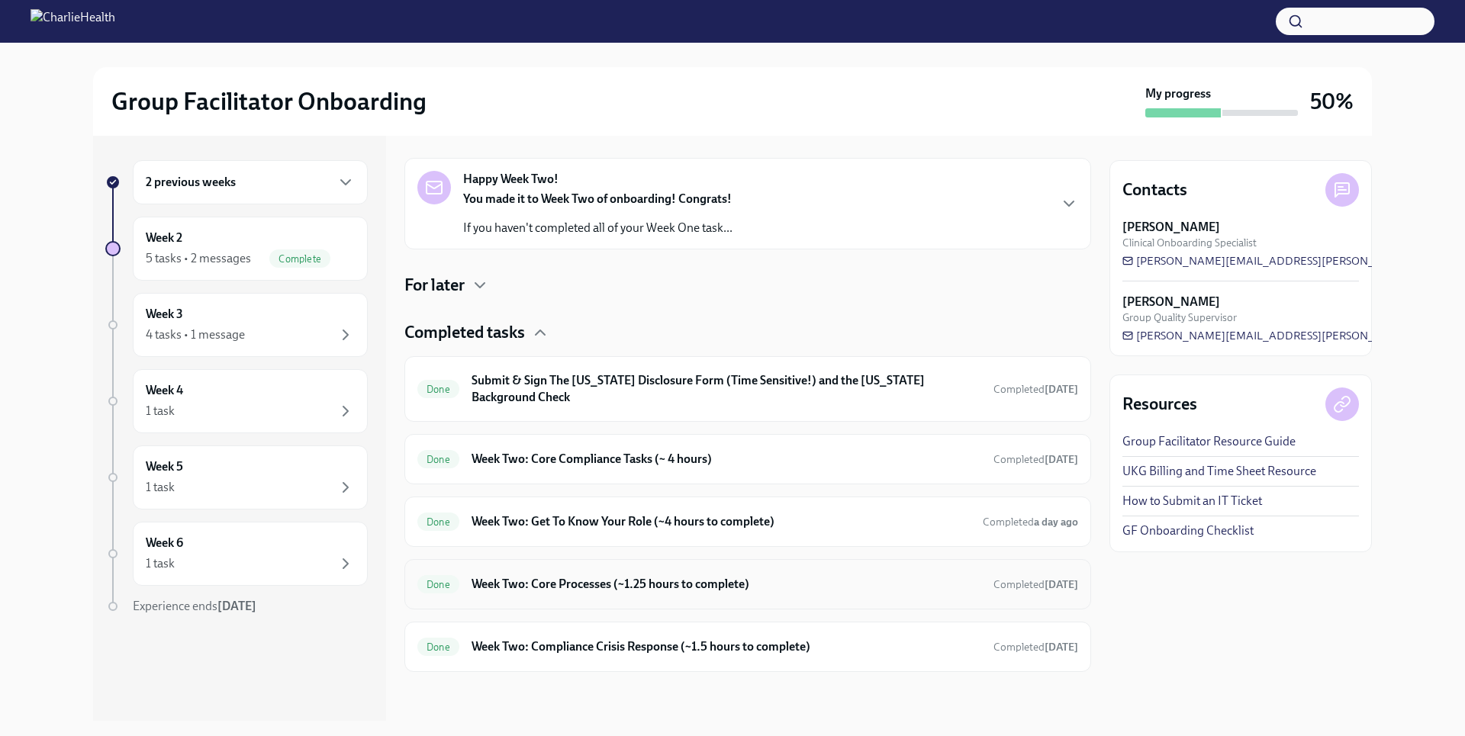
click at [555, 585] on h6 "Week Two: Core Processes (~1.25 hours to complete)" at bounding box center [727, 584] width 510 height 17
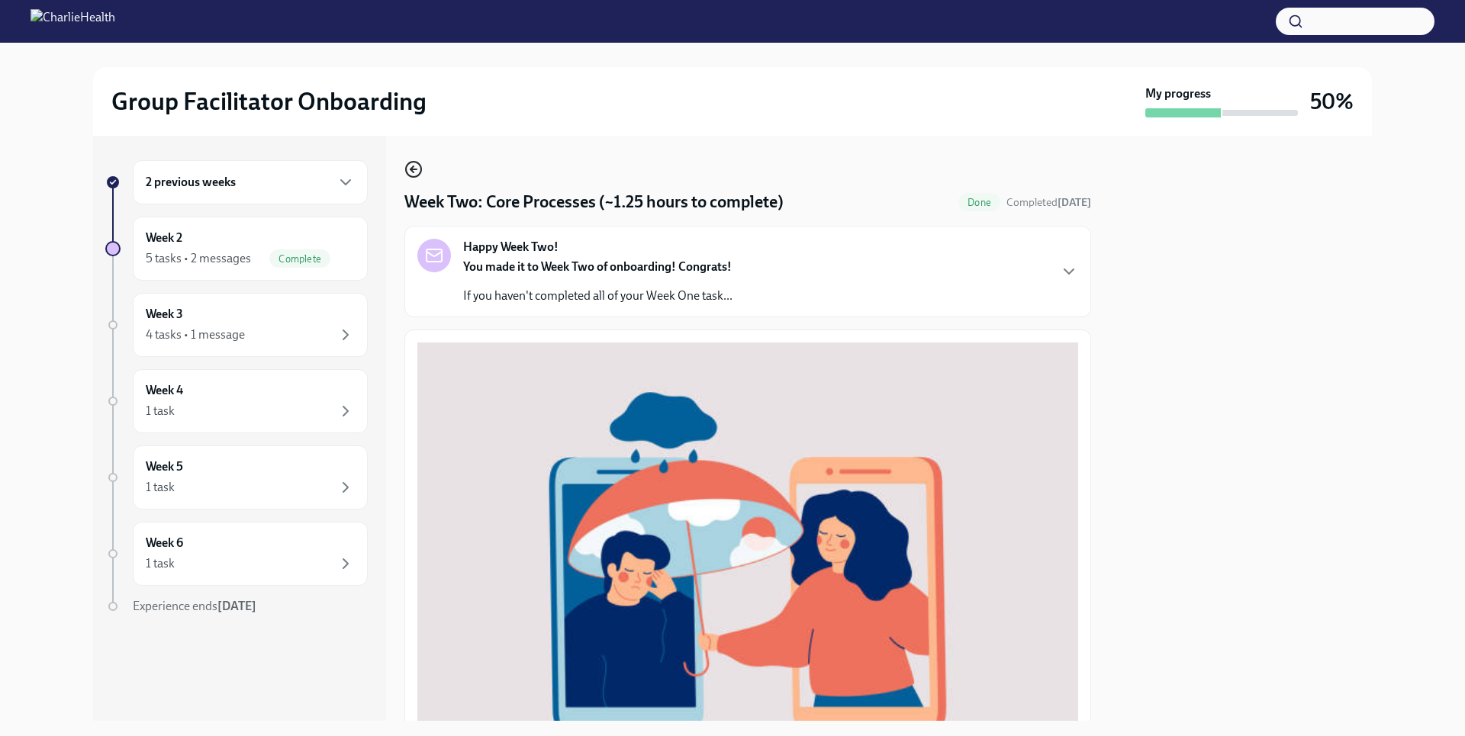
click at [418, 169] on icon "button" at bounding box center [413, 169] width 18 height 18
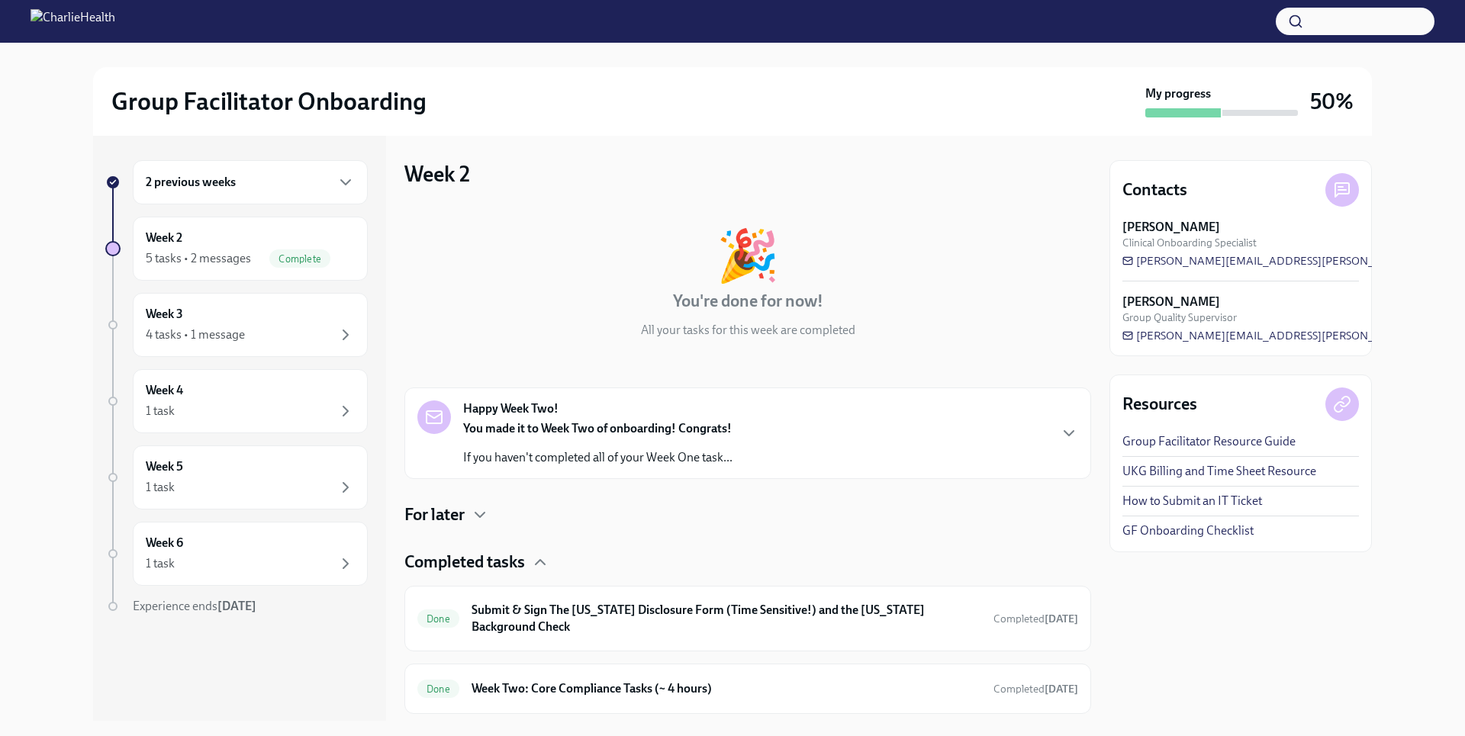
scroll to position [230, 0]
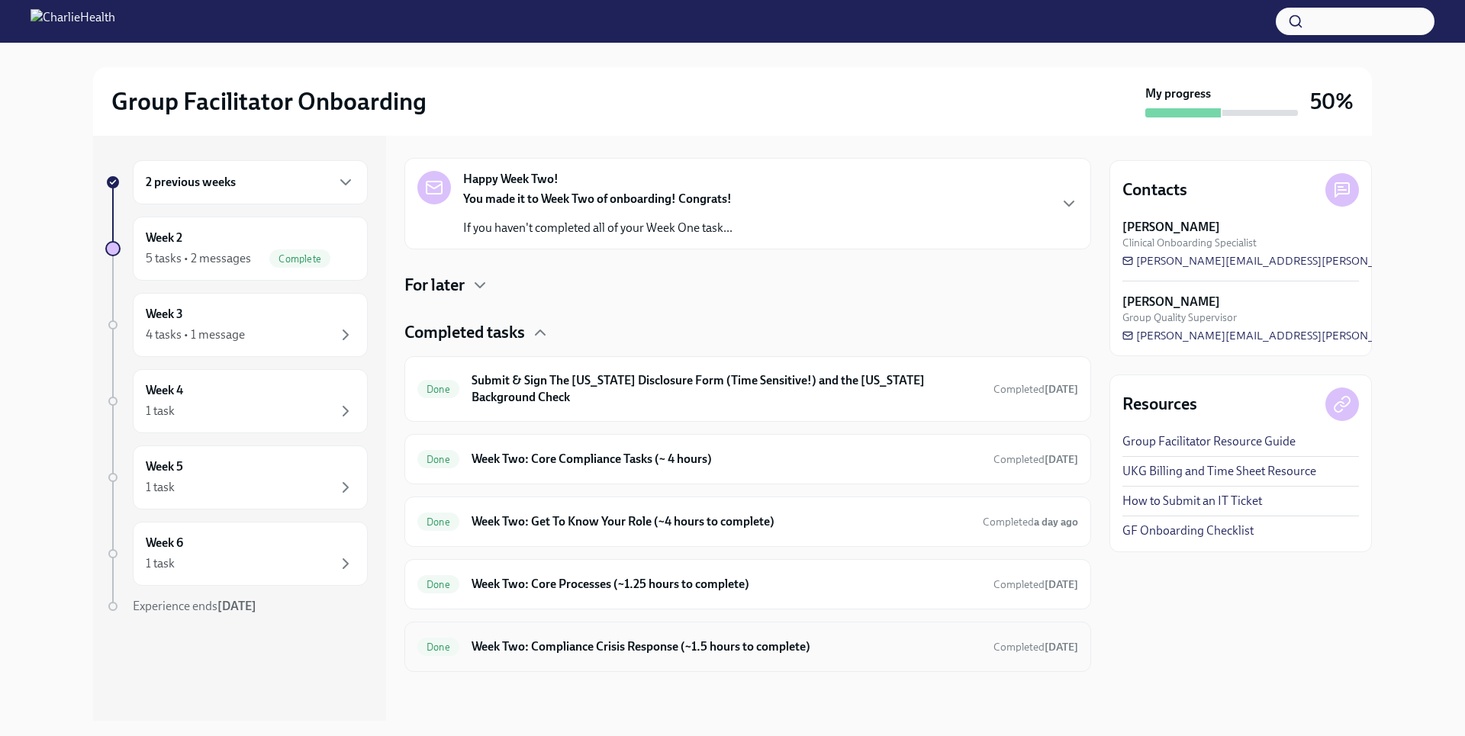
click at [584, 647] on h6 "Week Two: Compliance Crisis Response (~1.5 hours to complete)" at bounding box center [727, 647] width 510 height 17
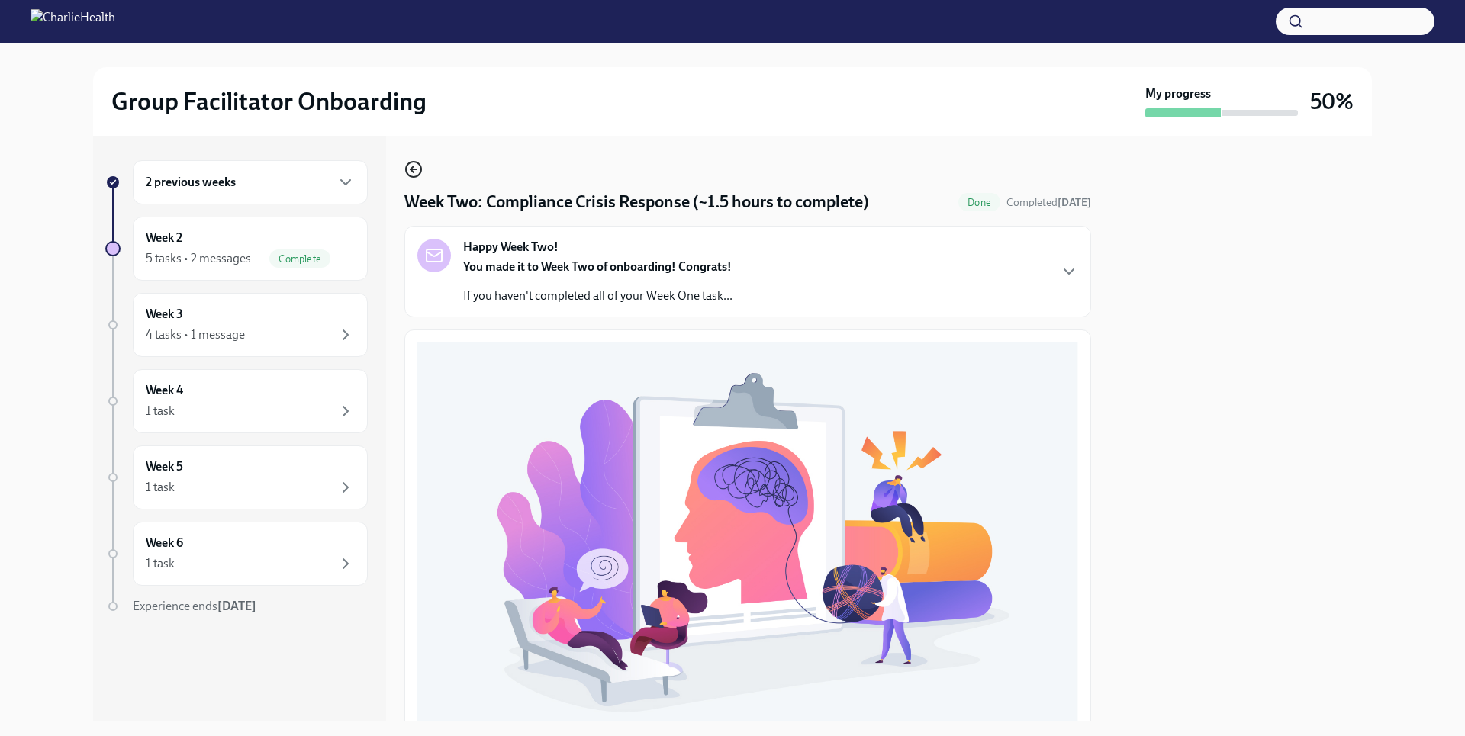
click at [411, 172] on icon "button" at bounding box center [413, 169] width 18 height 18
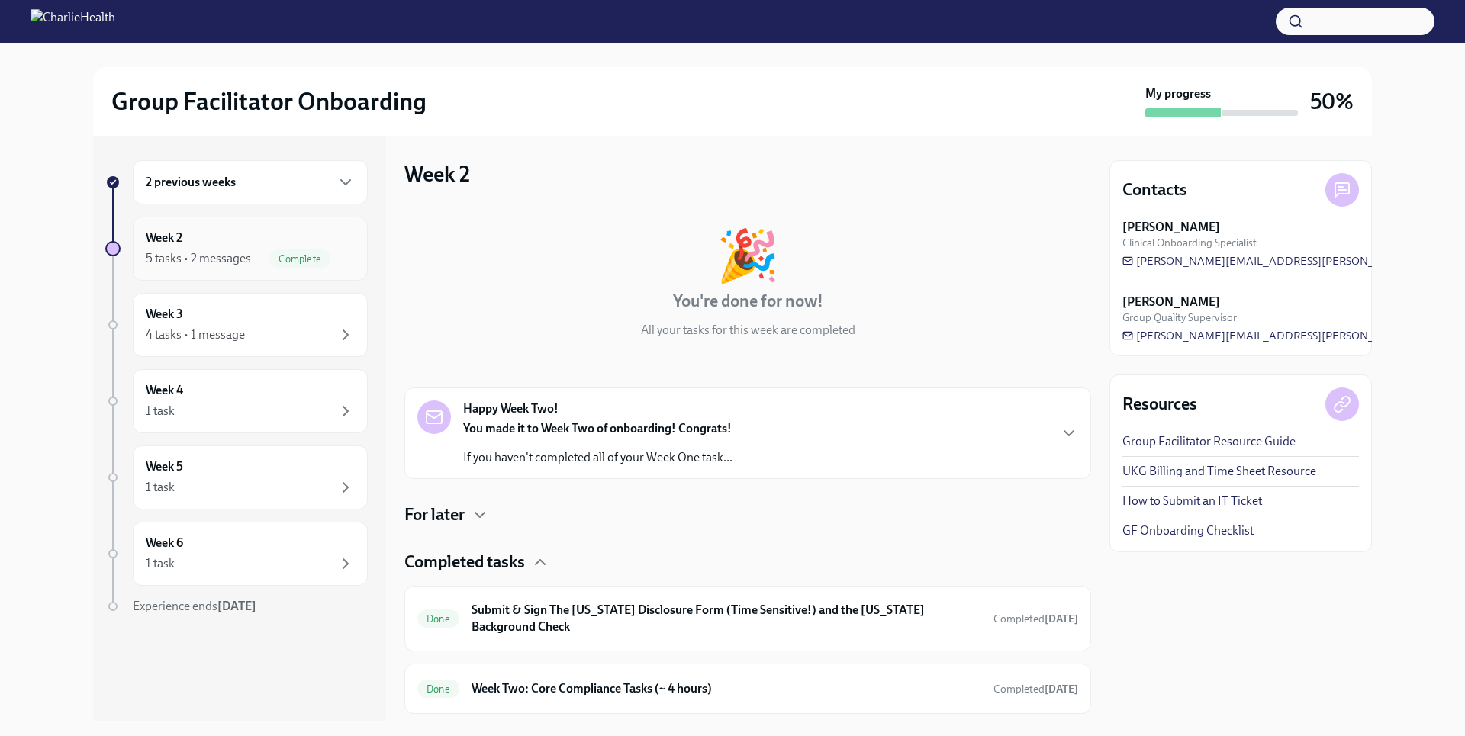
click at [222, 263] on div "5 tasks • 2 messages" at bounding box center [198, 258] width 105 height 17
click at [254, 182] on div "2 previous weeks" at bounding box center [250, 182] width 209 height 18
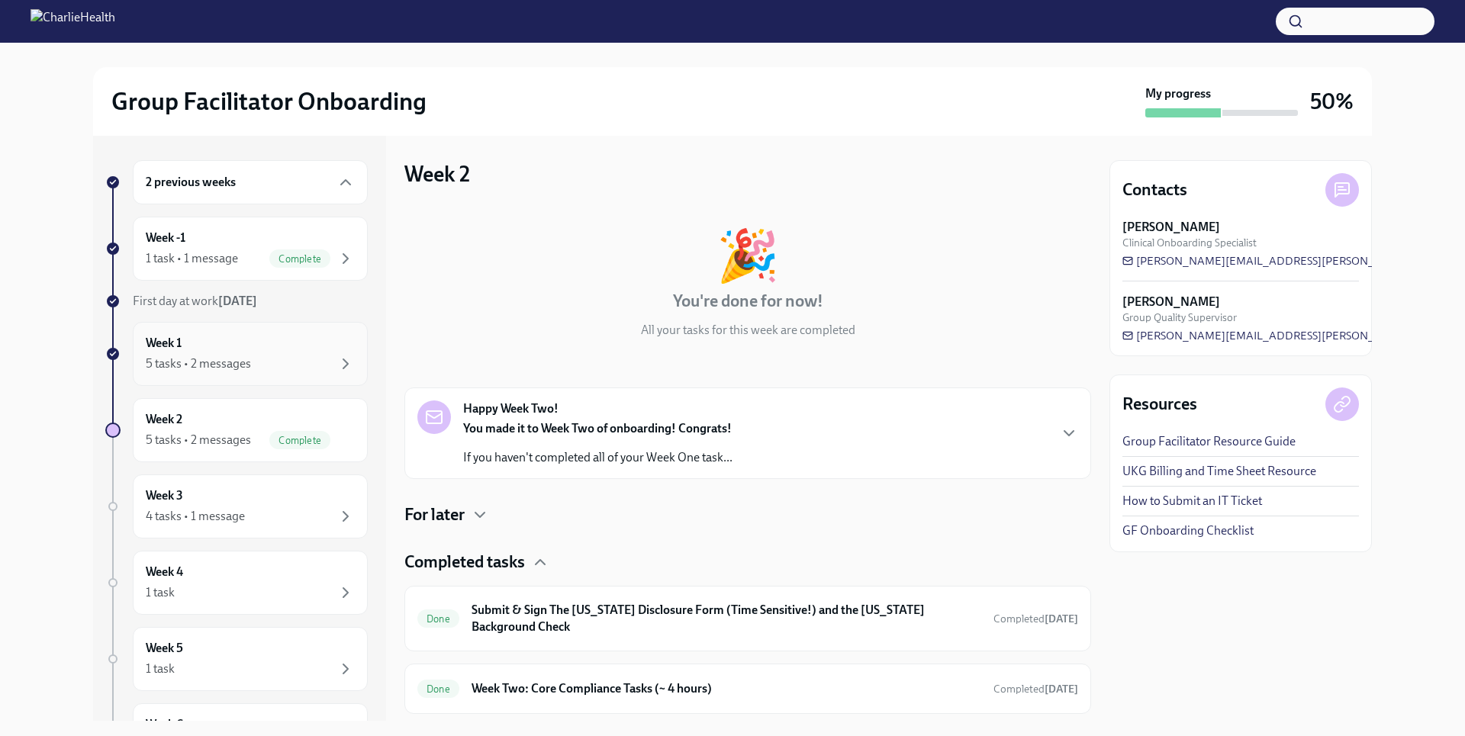
click at [253, 348] on div "Week 1 5 tasks • 2 messages" at bounding box center [250, 354] width 209 height 38
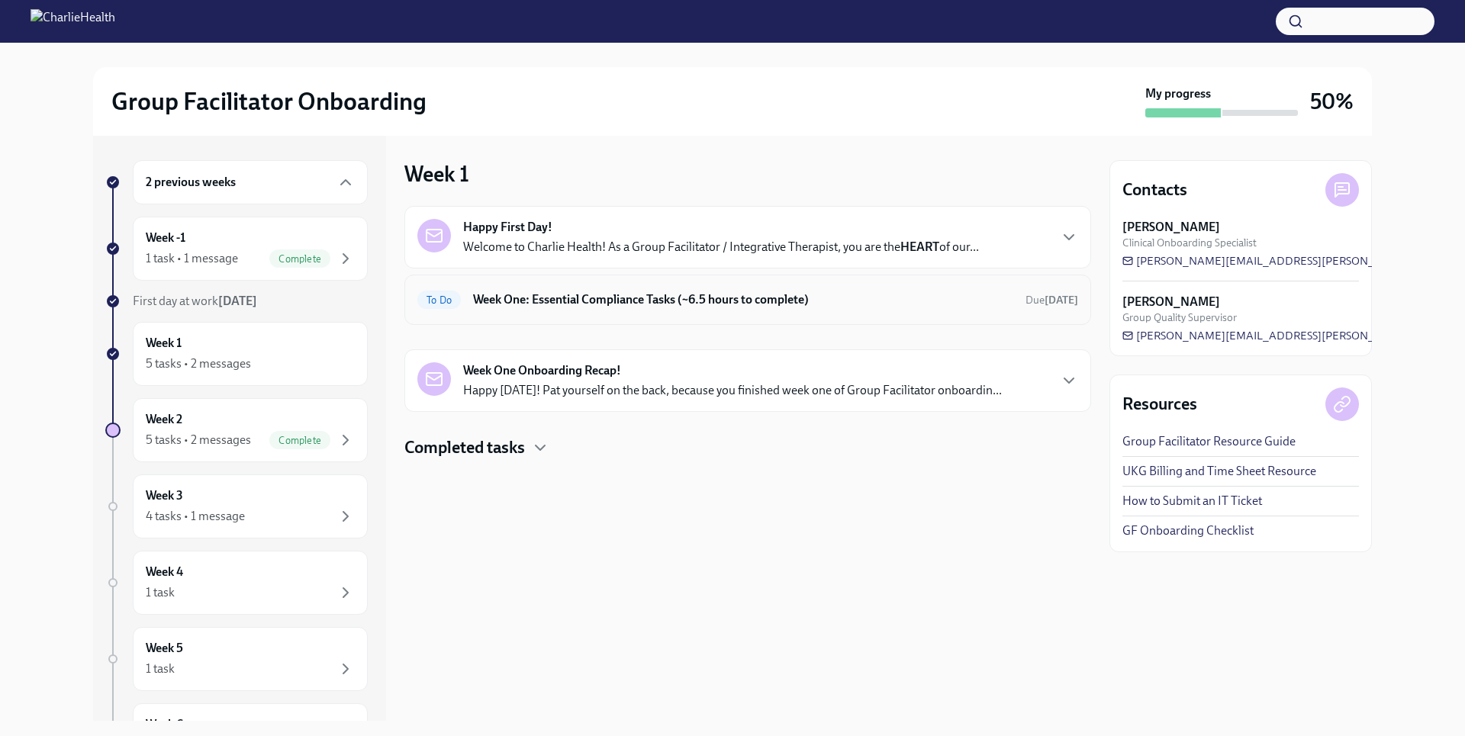
click at [607, 298] on h6 "Week One: Essential Compliance Tasks (~6.5 hours to complete)" at bounding box center [743, 300] width 540 height 17
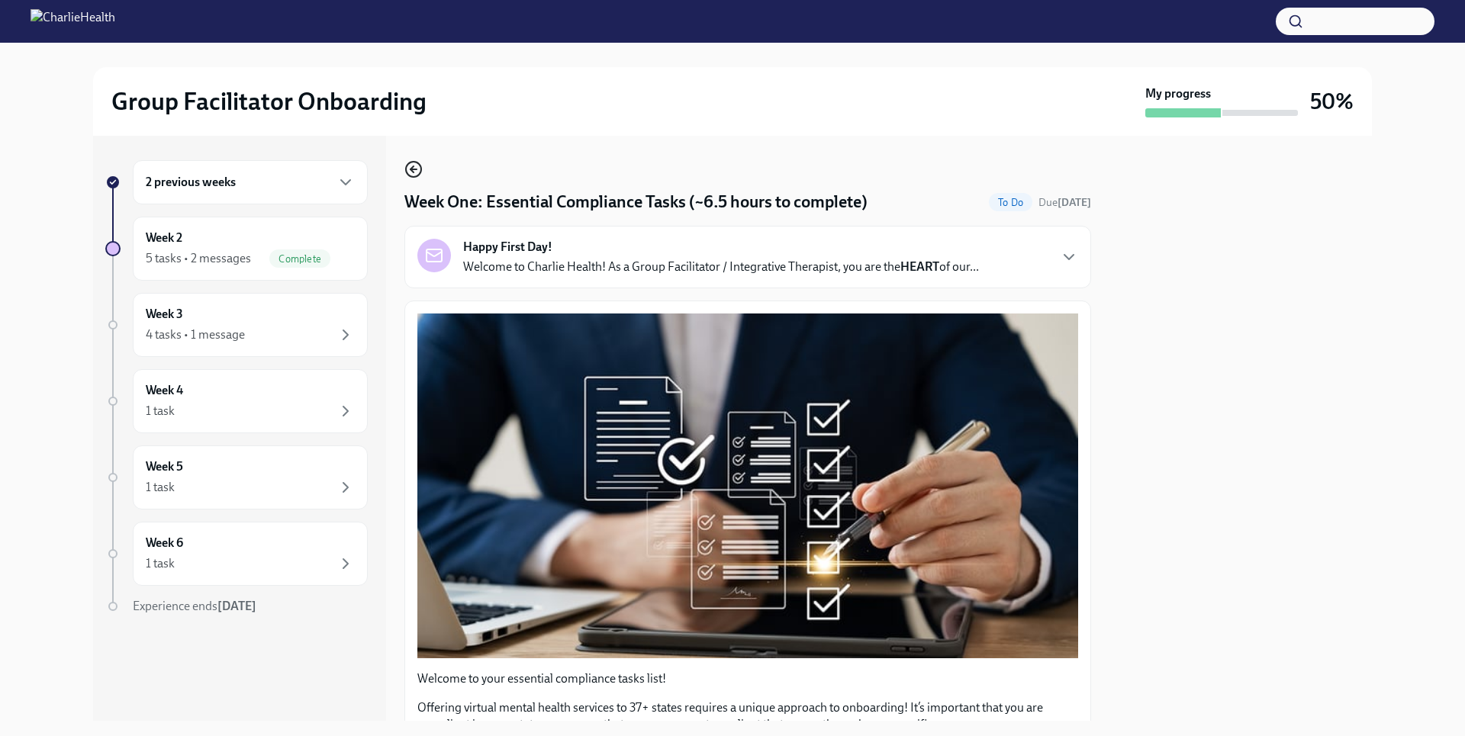
click at [417, 166] on icon "button" at bounding box center [413, 169] width 18 height 18
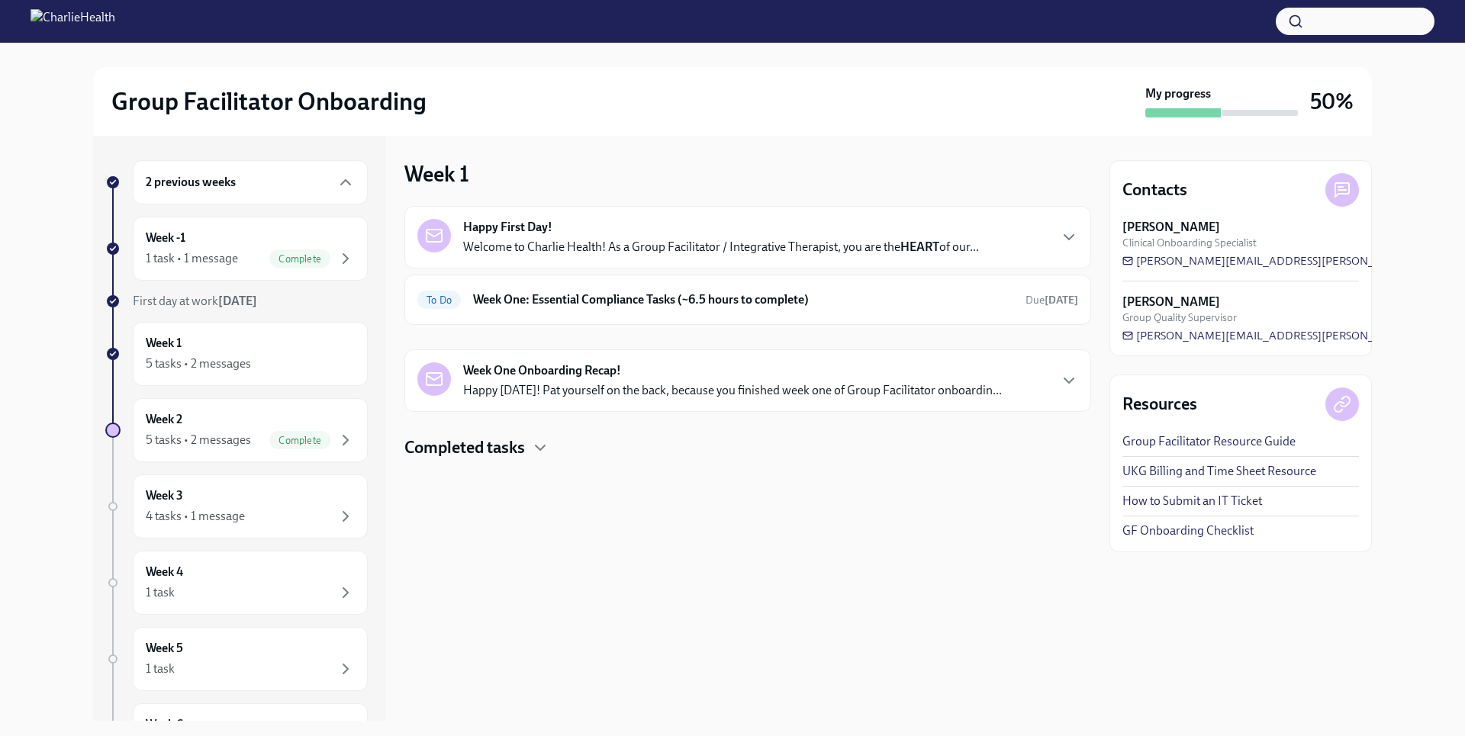
click at [507, 450] on h4 "Completed tasks" at bounding box center [464, 448] width 121 height 23
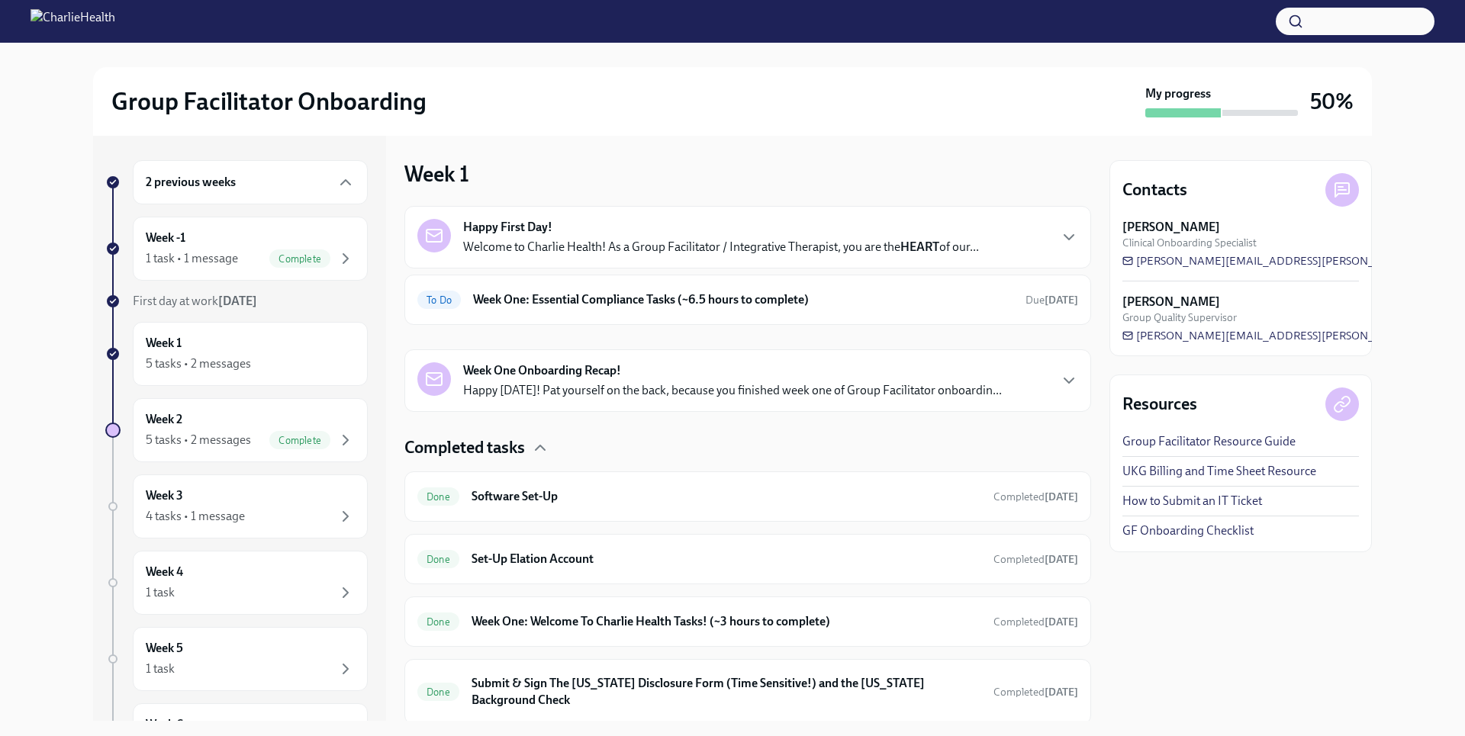
scroll to position [53, 0]
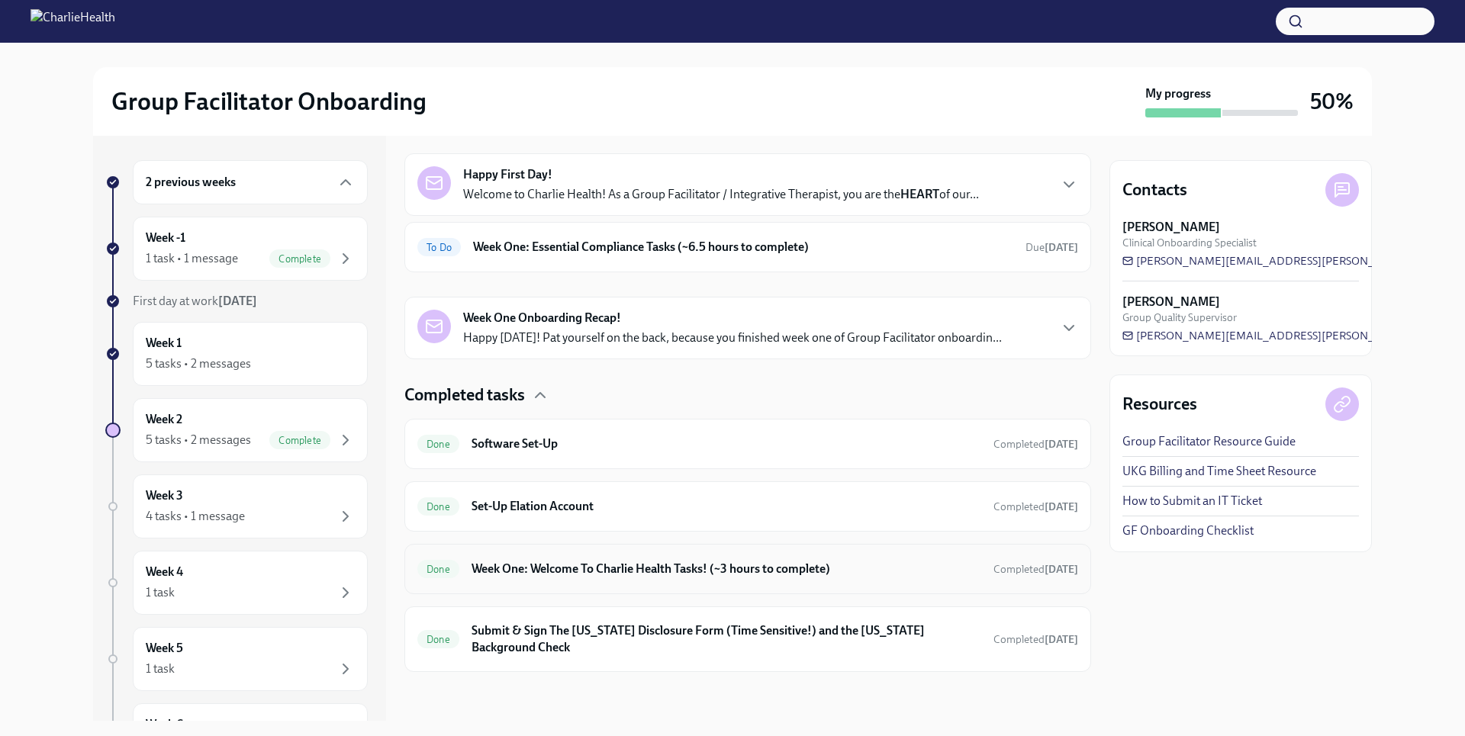
click at [627, 561] on h6 "Week One: Welcome To Charlie Health Tasks! (~3 hours to complete)" at bounding box center [727, 569] width 510 height 17
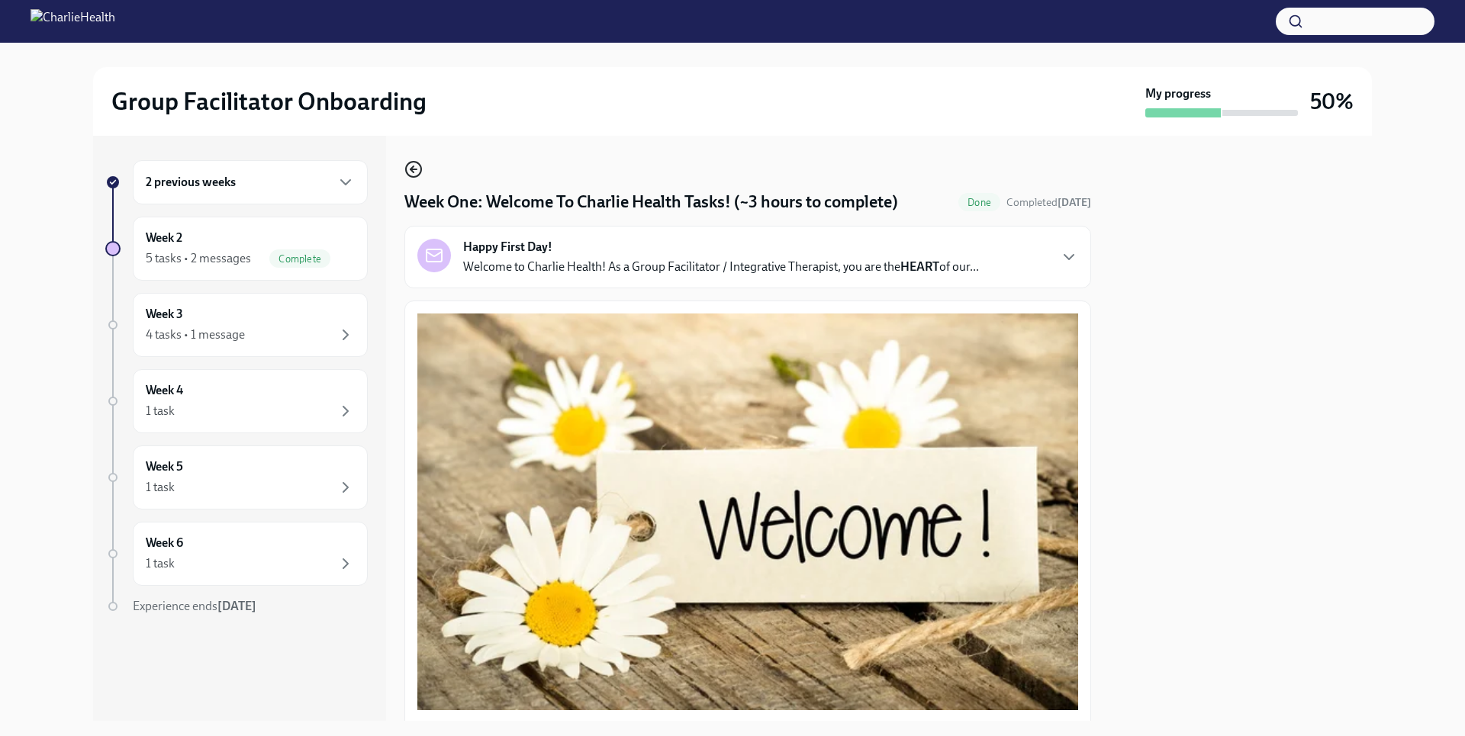
click at [411, 166] on icon "button" at bounding box center [413, 169] width 18 height 18
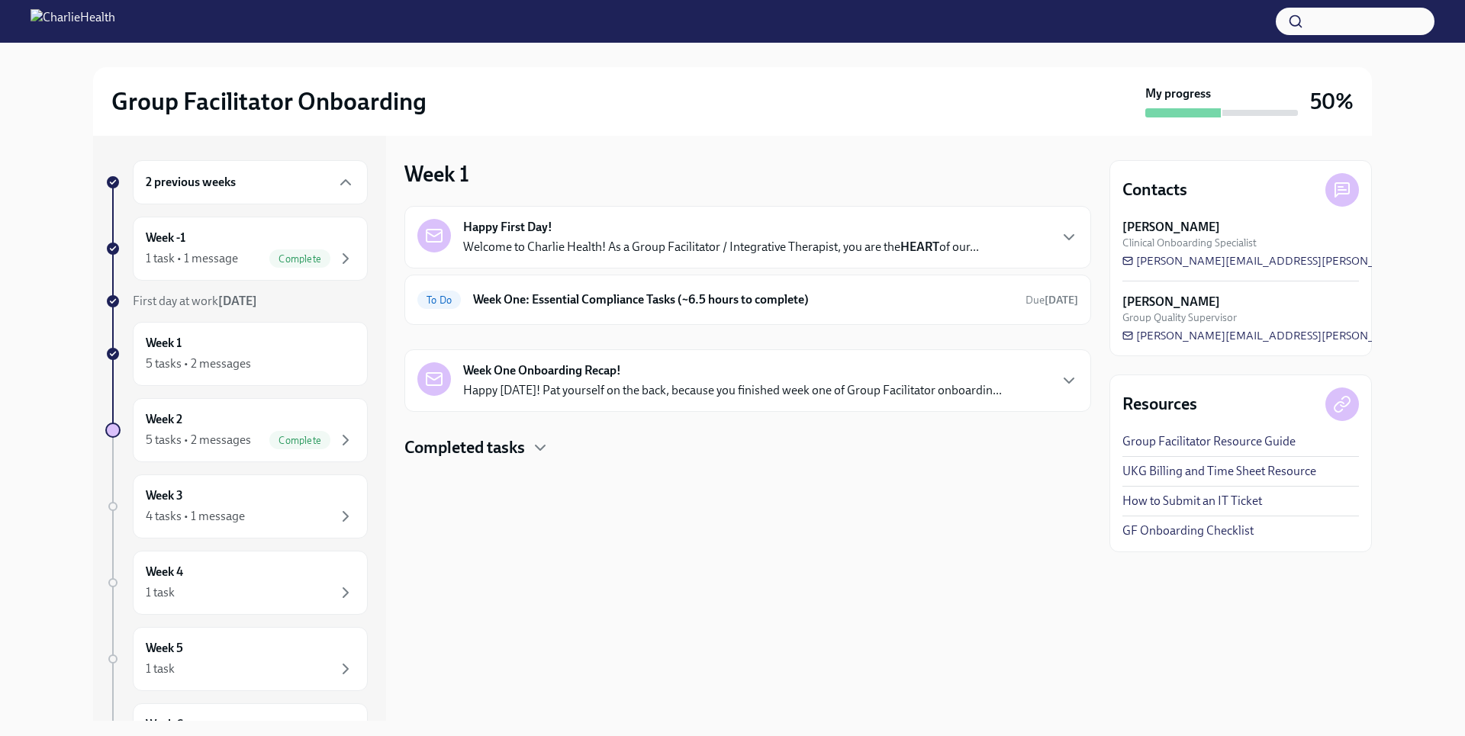
click at [509, 446] on h4 "Completed tasks" at bounding box center [464, 448] width 121 height 23
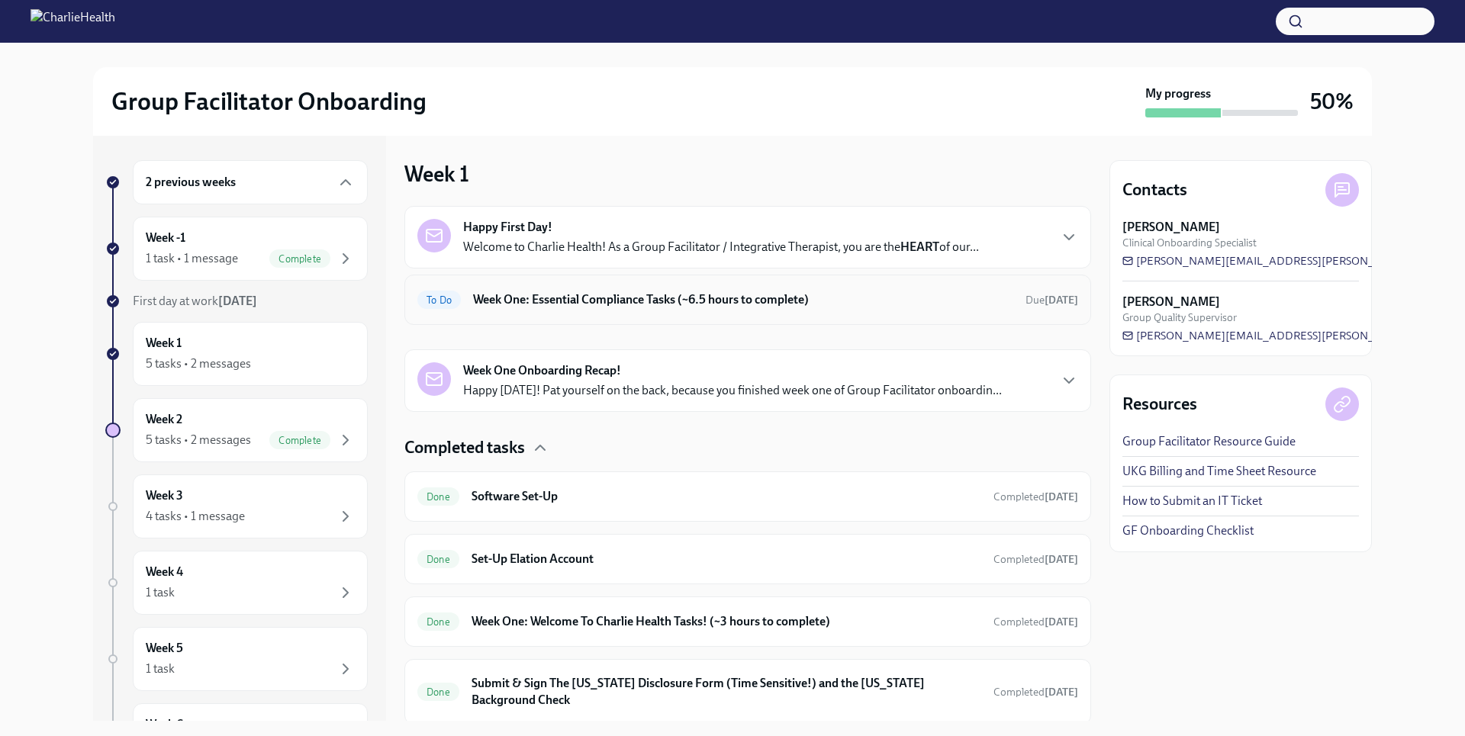
click at [618, 314] on div "To Do Week One: Essential Compliance Tasks (~6.5 hours to complete) Due [DATE]" at bounding box center [747, 300] width 687 height 50
click at [624, 301] on h6 "Week One: Essential Compliance Tasks (~6.5 hours to complete)" at bounding box center [743, 300] width 540 height 17
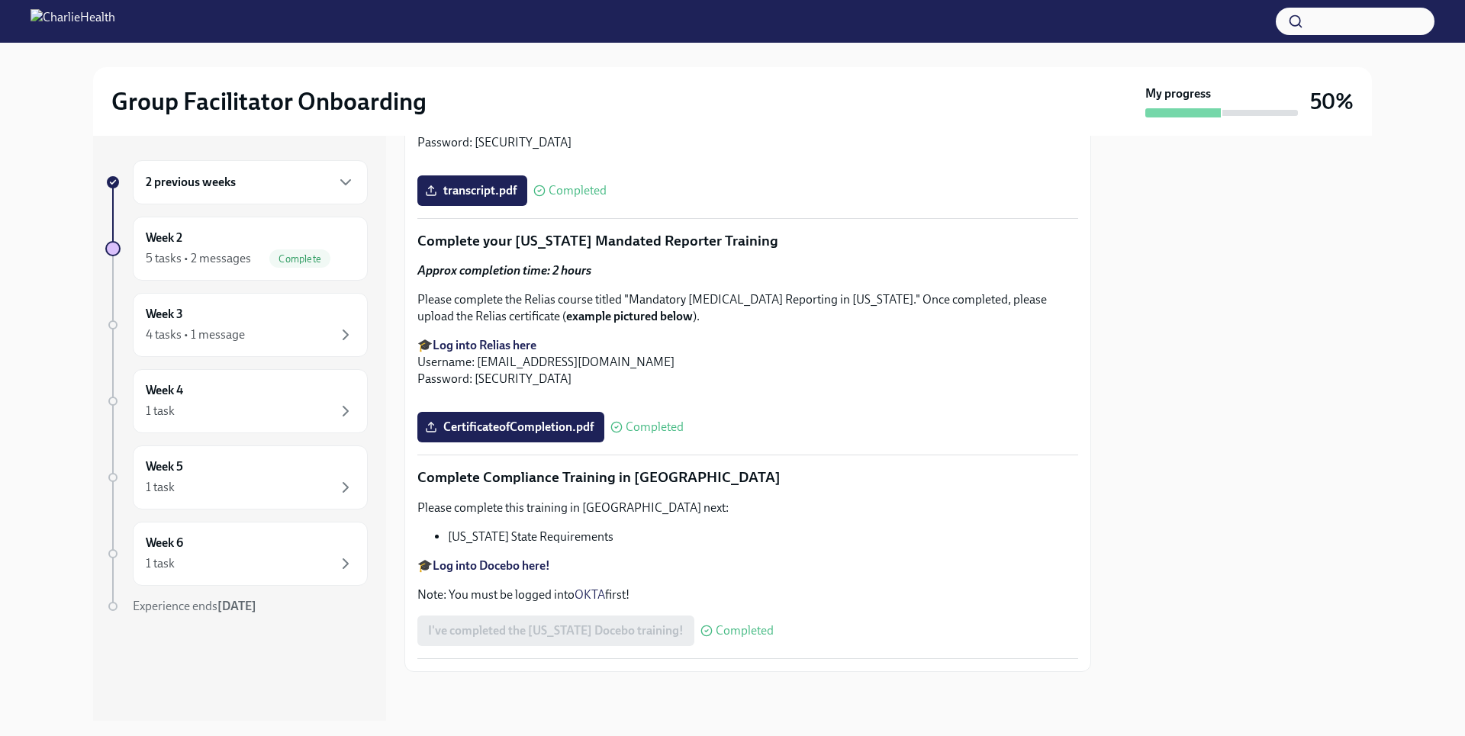
scroll to position [3248, 0]
click at [284, 327] on div "4 tasks • 1 message" at bounding box center [250, 335] width 209 height 18
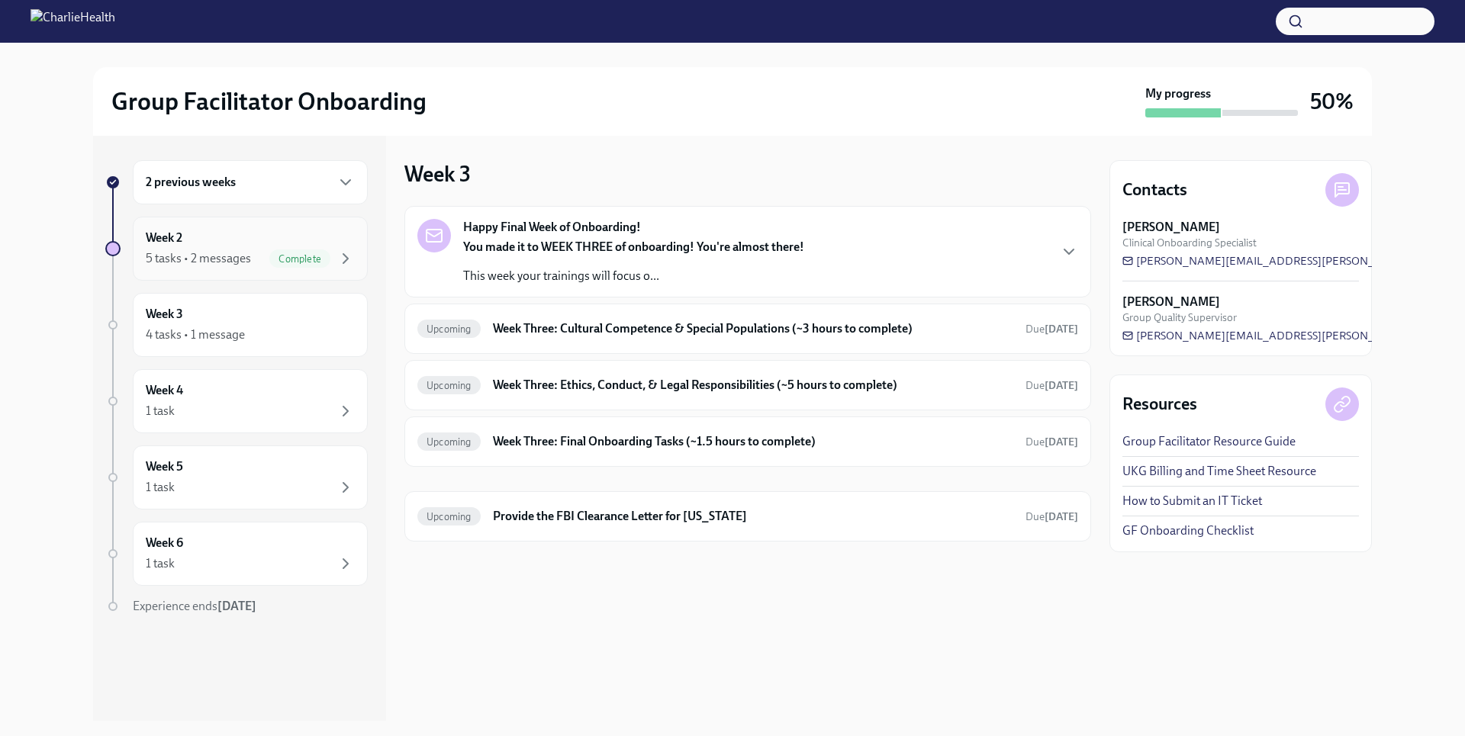
click at [259, 272] on div "Week 2 5 tasks • 2 messages Complete" at bounding box center [250, 249] width 235 height 64
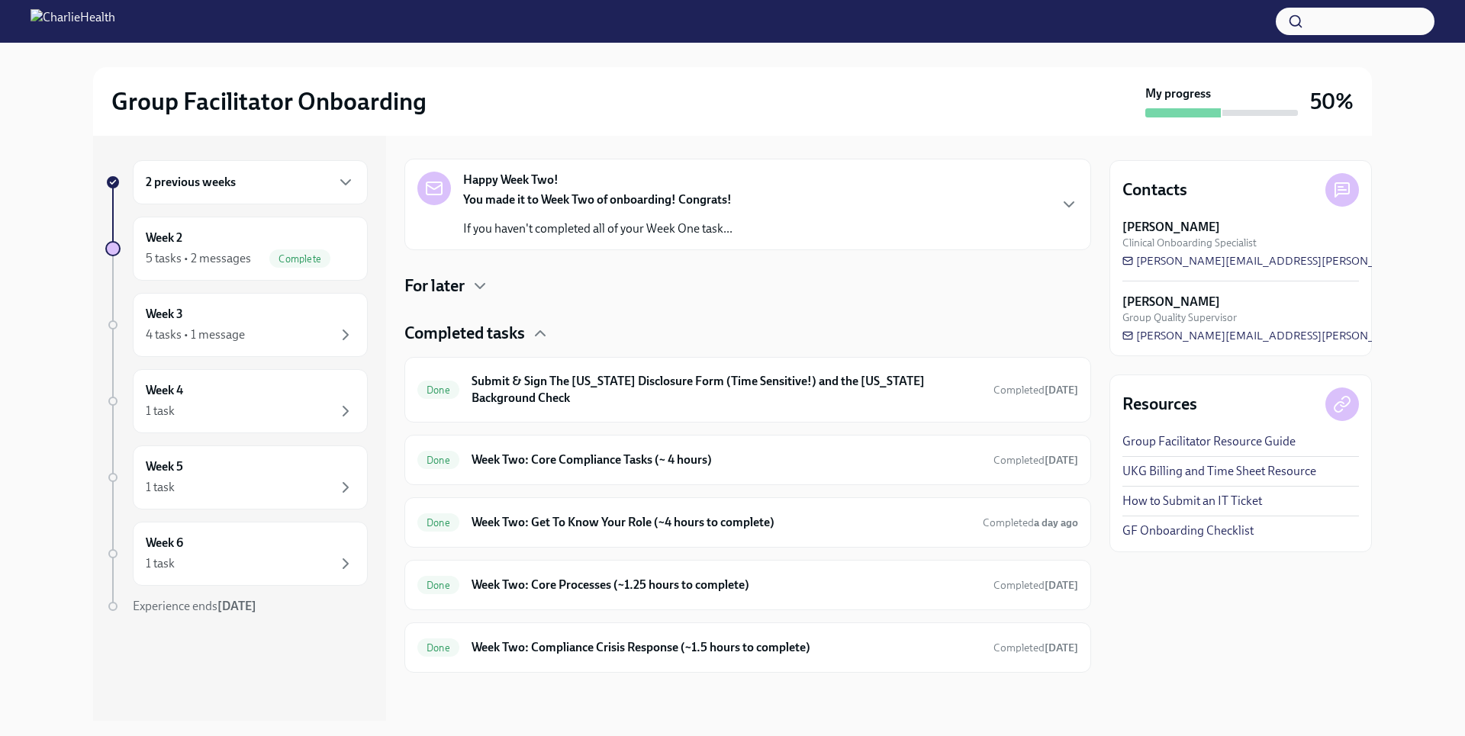
scroll to position [230, 0]
click at [601, 645] on h6 "Week Two: Compliance Crisis Response (~1.5 hours to complete)" at bounding box center [727, 647] width 510 height 17
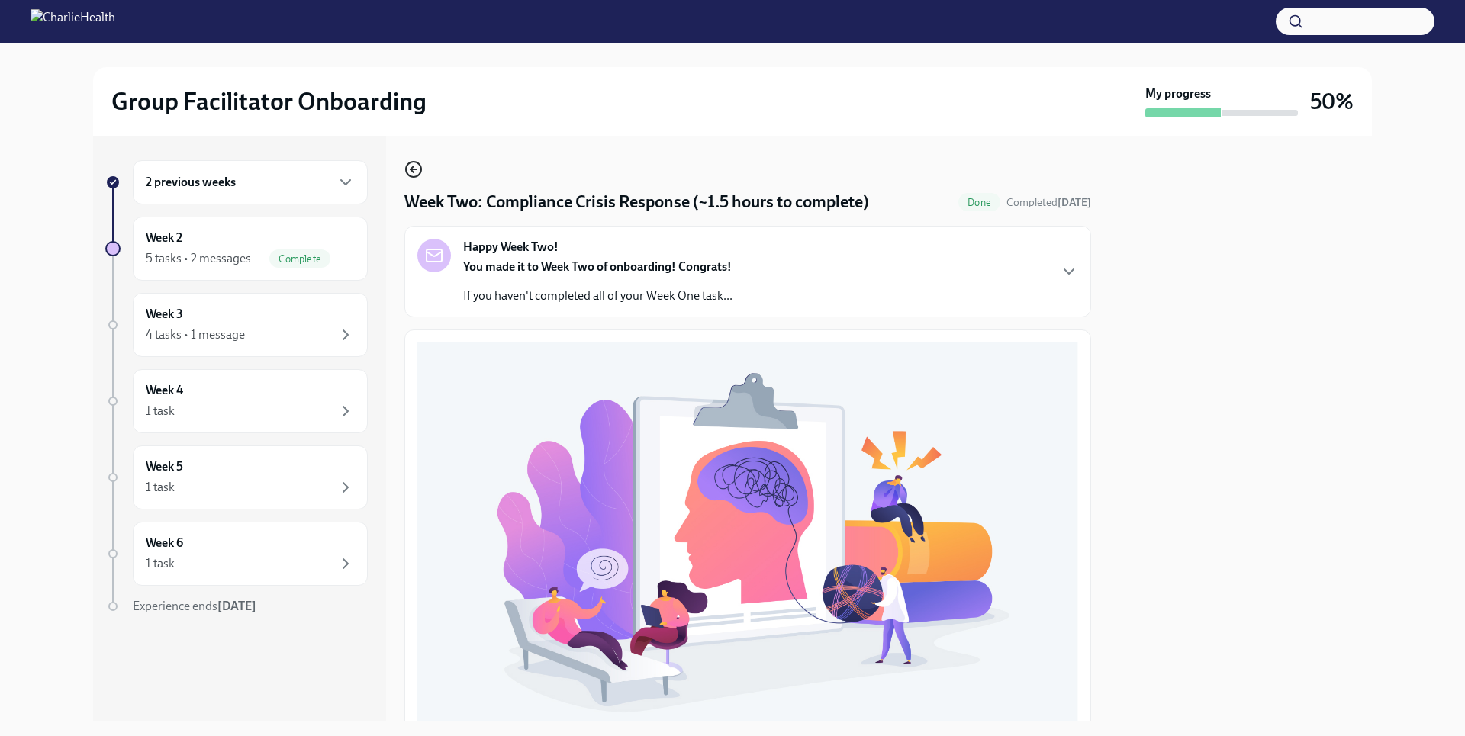
click at [411, 172] on icon "button" at bounding box center [413, 169] width 18 height 18
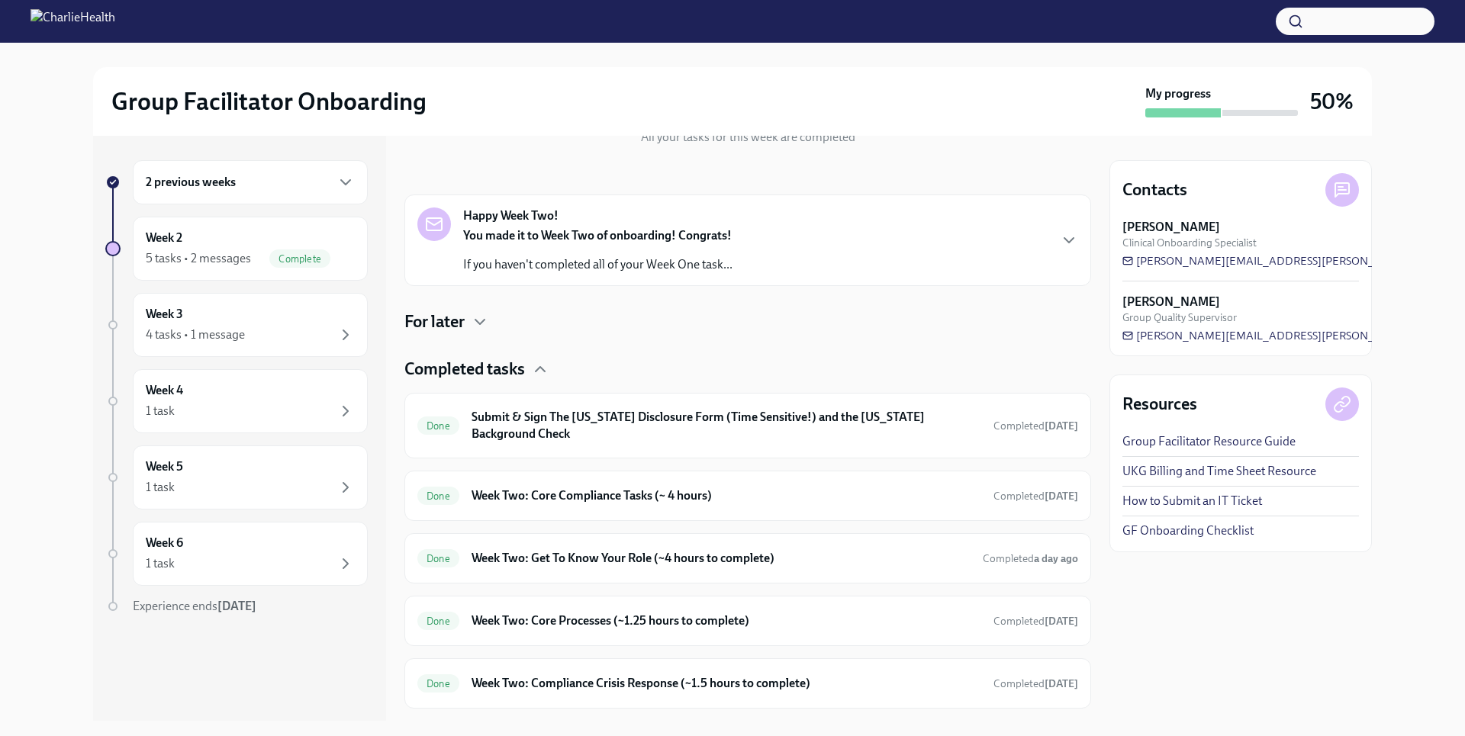
scroll to position [230, 0]
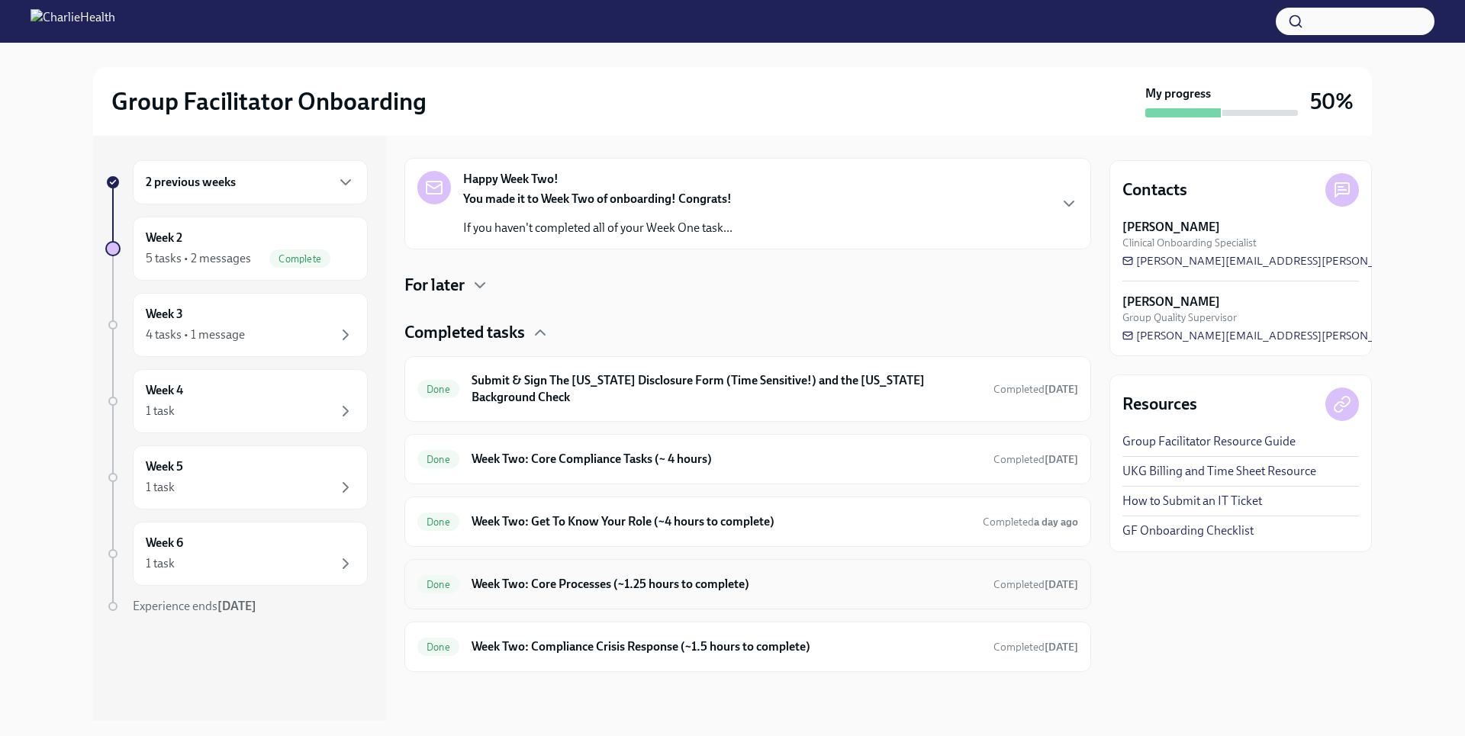
click at [736, 595] on div "Done Week Two: Core Processes (~1.25 hours to complete) Completed [DATE]" at bounding box center [747, 584] width 687 height 50
click at [733, 582] on h6 "Week Two: Core Processes (~1.25 hours to complete)" at bounding box center [727, 584] width 510 height 17
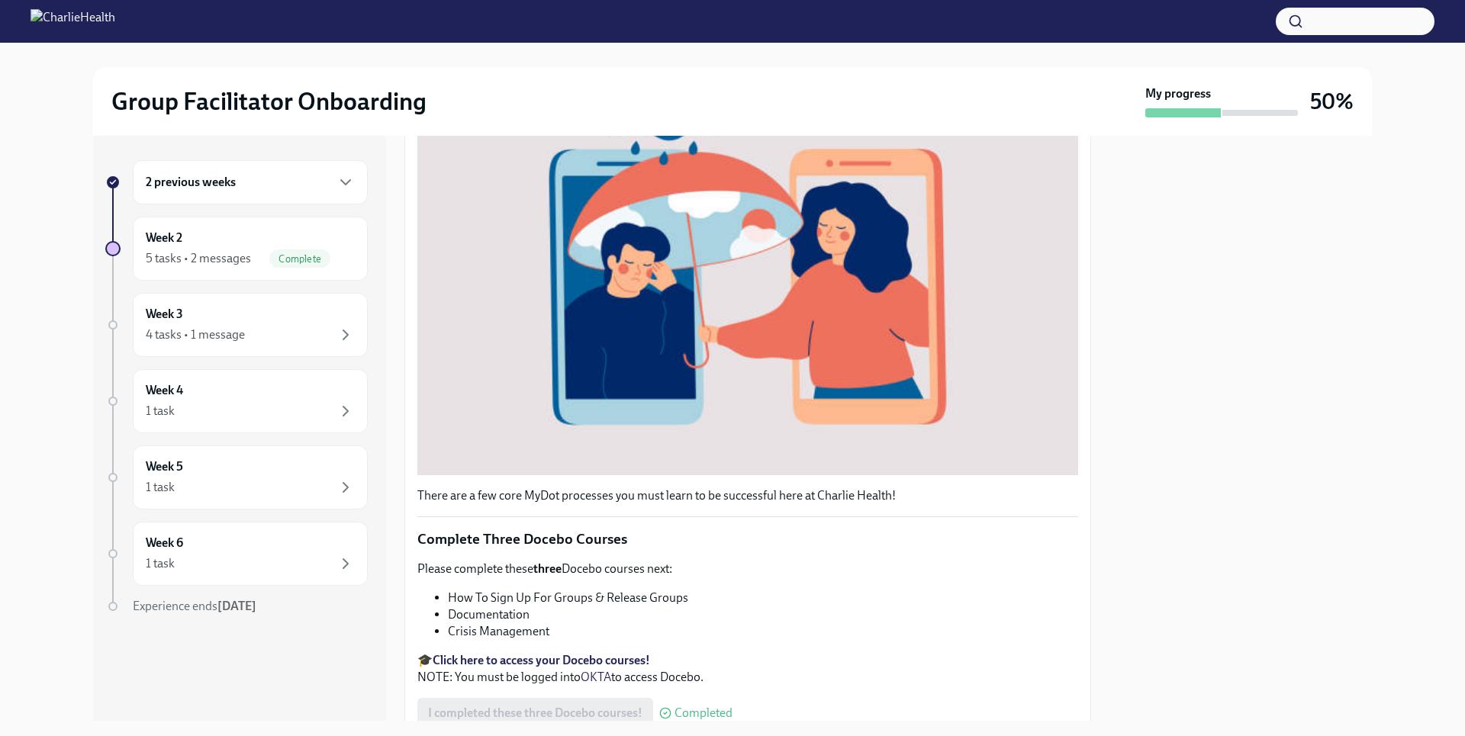
scroll to position [195, 0]
